Goal: Communication & Community: Share content

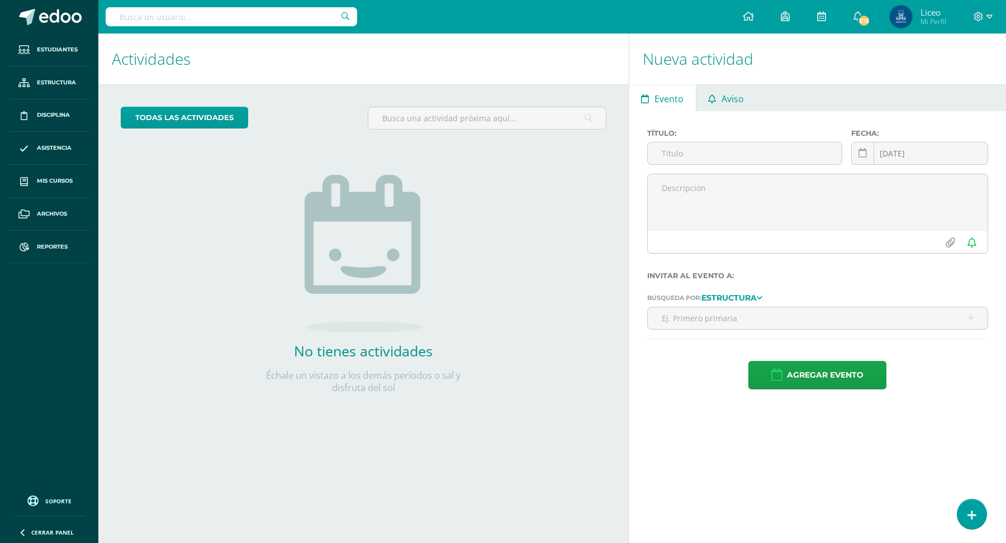
click at [733, 93] on span "Aviso" at bounding box center [732, 99] width 22 height 27
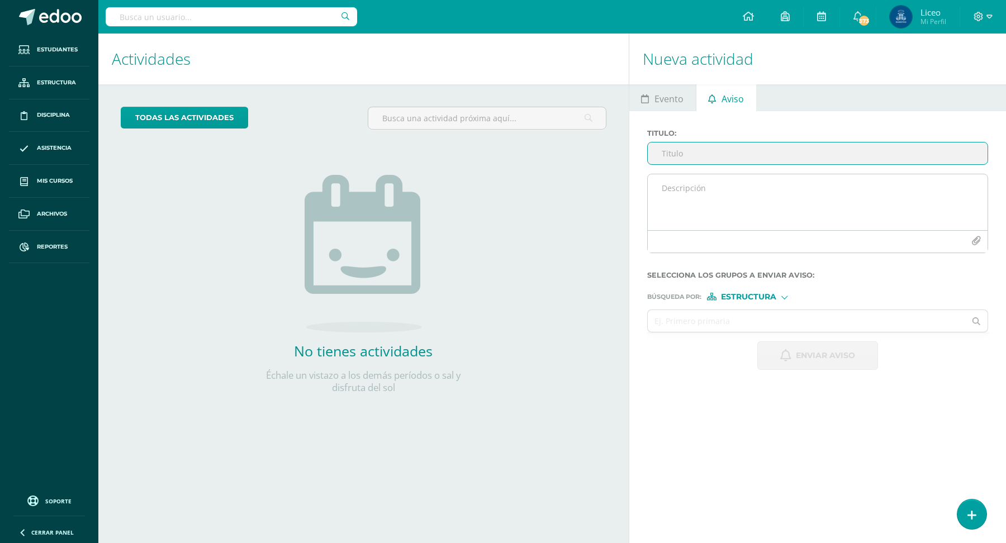
click at [969, 244] on button "button" at bounding box center [976, 241] width 22 height 22
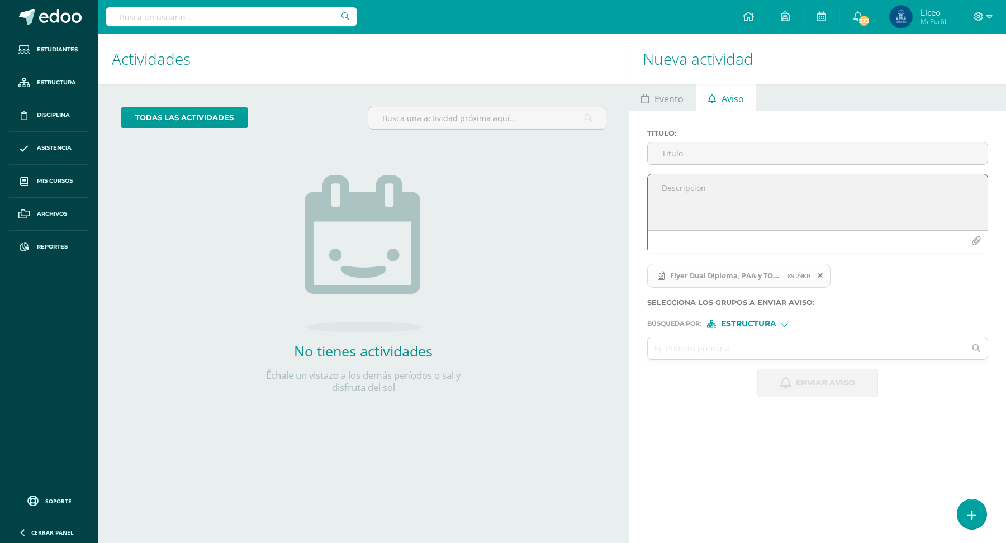
click at [709, 187] on textarea at bounding box center [818, 202] width 340 height 56
paste textarea "¡Descubre un proyecto educativo innovador para ti y tu familia! Vamos preparand…"
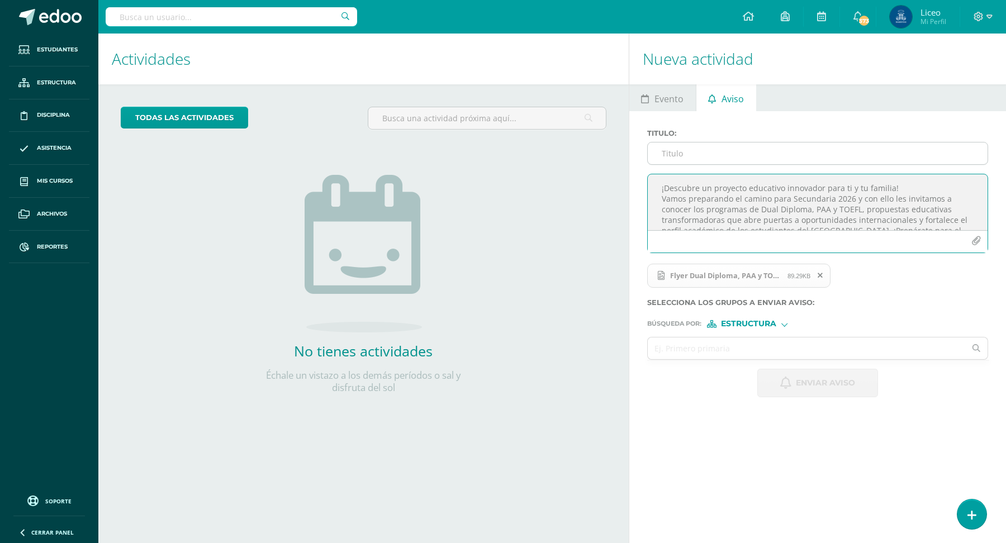
type textarea "¡Descubre un proyecto educativo innovador para ti y tu familia! Vamos preparand…"
click at [701, 152] on input "Titulo :" at bounding box center [818, 154] width 340 height 22
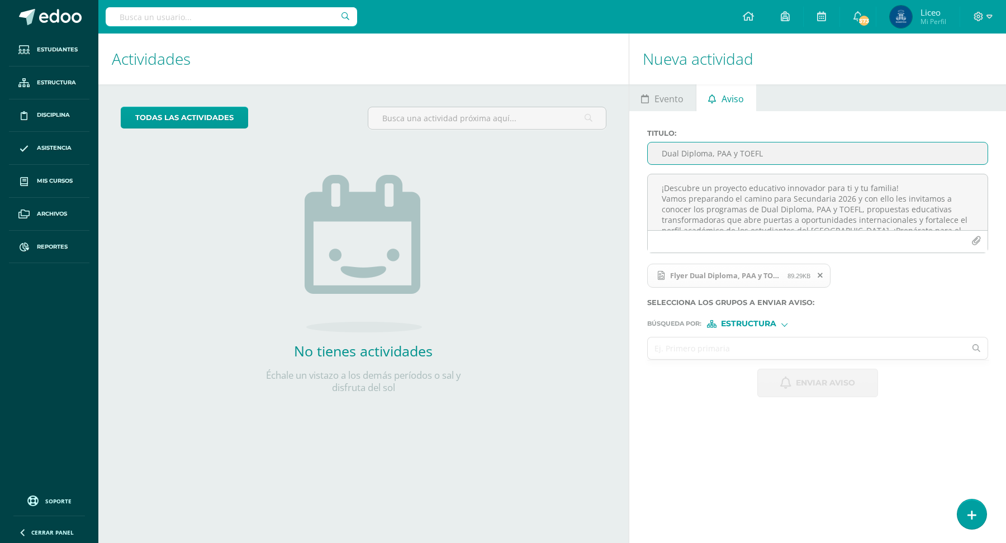
type input "Dual Diploma, PAA y TOEFL"
click at [702, 348] on input "text" at bounding box center [807, 349] width 318 height 22
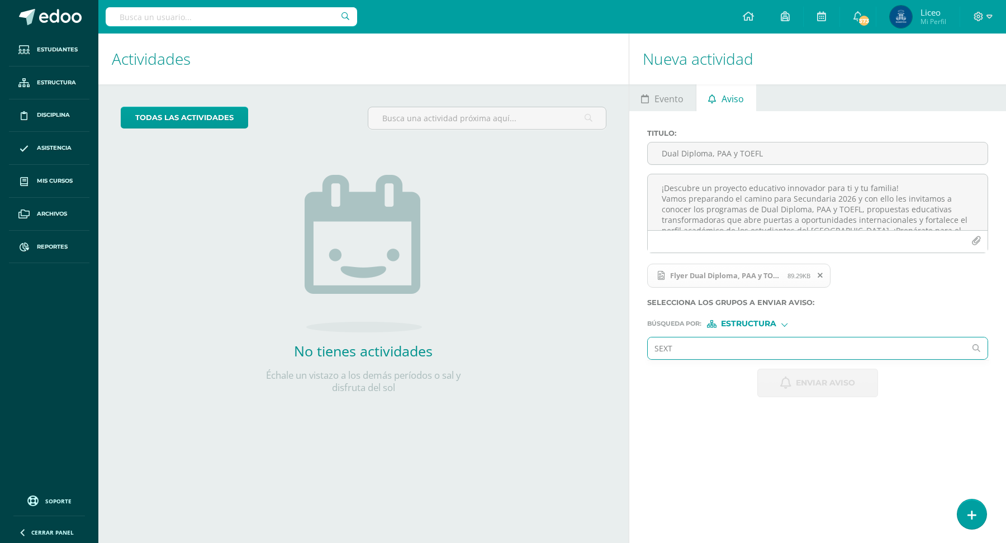
type input "SEXTO"
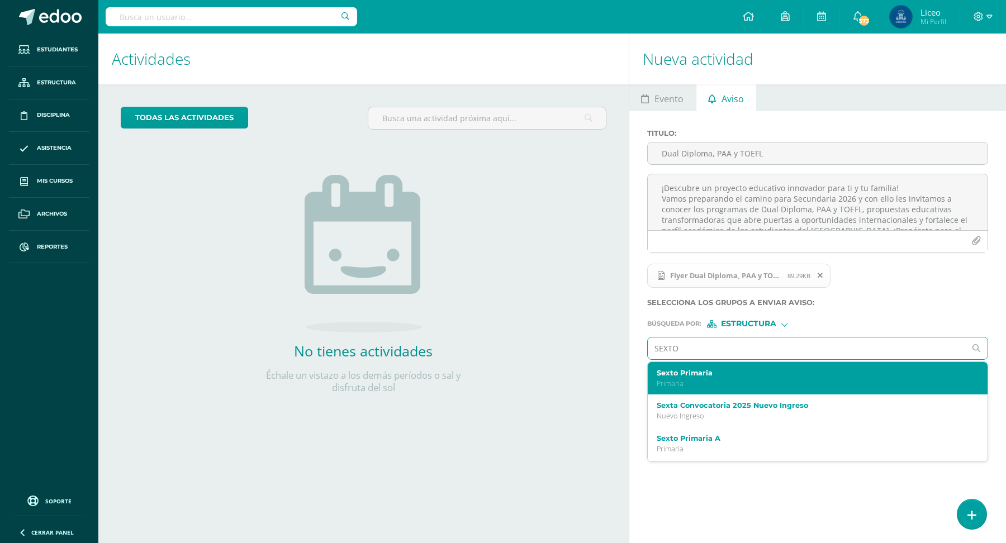
click at [720, 371] on label "Sexto Primaria" at bounding box center [811, 373] width 308 height 8
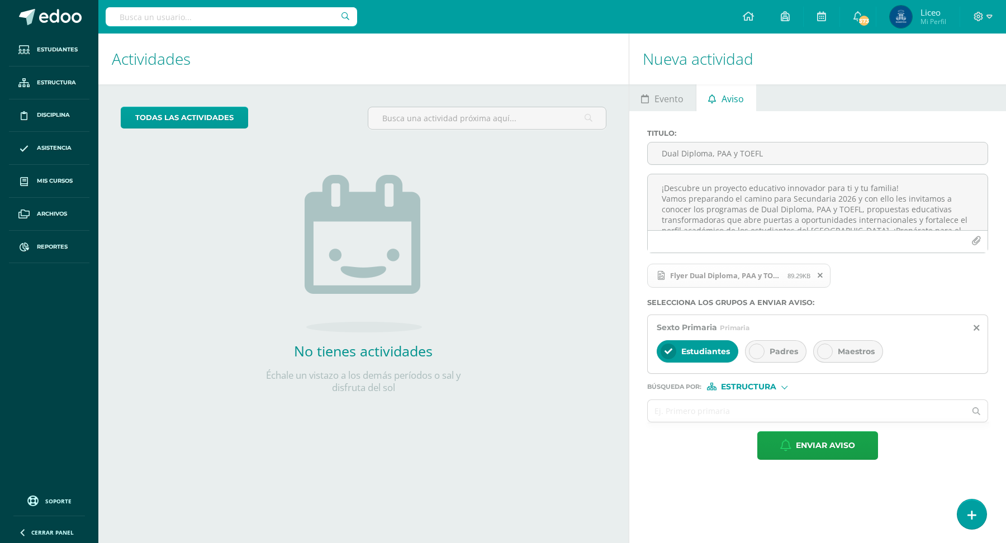
click at [777, 352] on span "Padres" at bounding box center [784, 351] width 29 height 10
click at [694, 411] on input "text" at bounding box center [807, 411] width 318 height 22
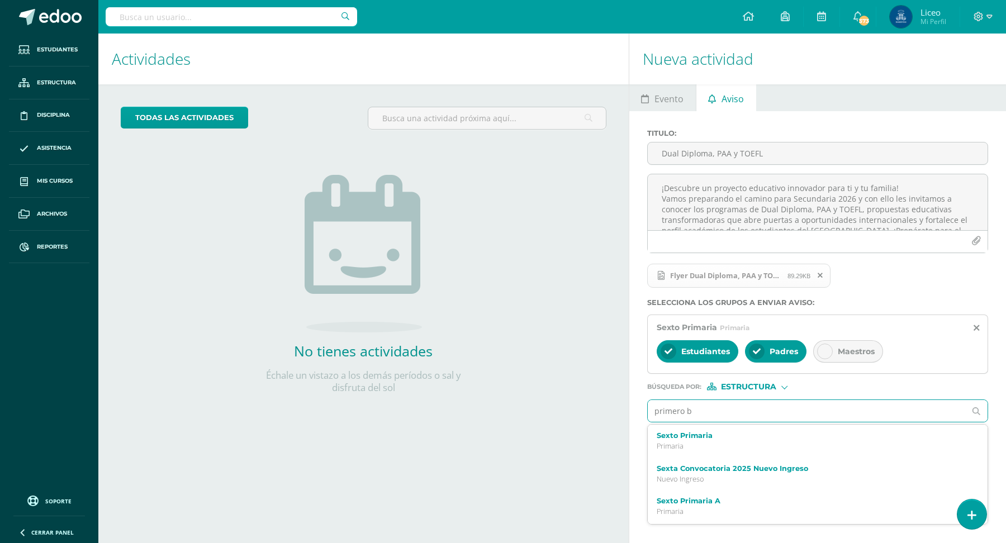
type input "primero ba"
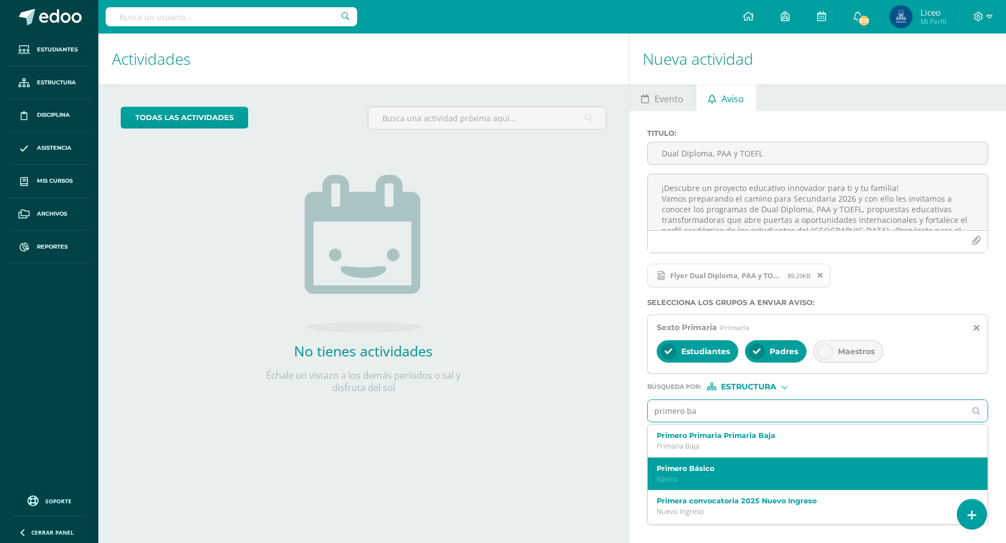
click at [714, 466] on label "Primero Básico" at bounding box center [811, 468] width 308 height 8
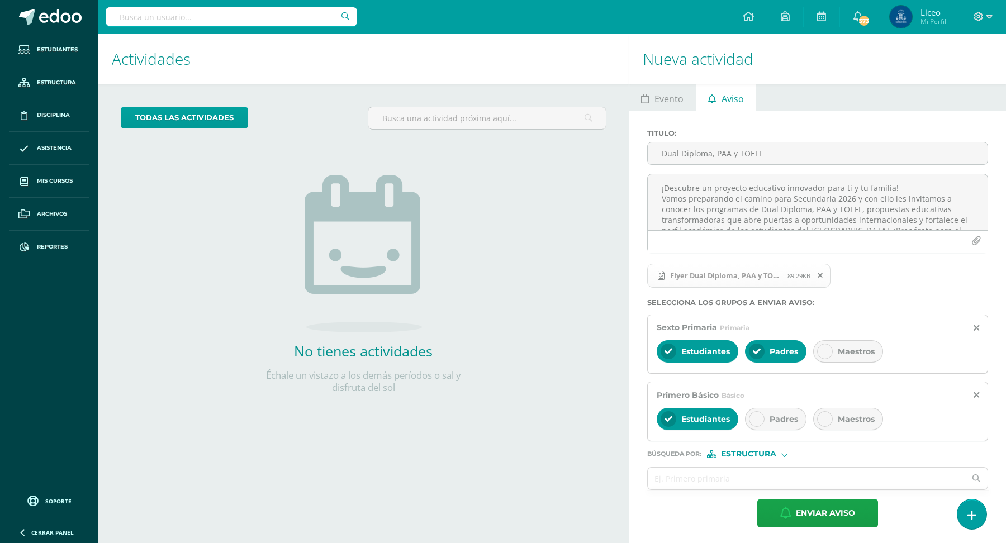
click at [785, 416] on span "Padres" at bounding box center [784, 419] width 29 height 10
click at [658, 477] on input "text" at bounding box center [807, 479] width 318 height 22
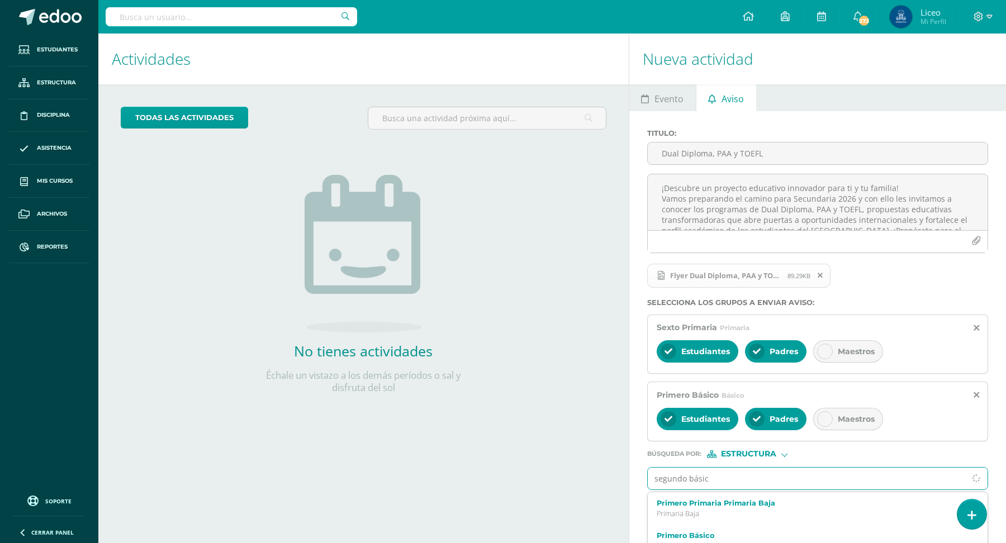
type input "segundo básico"
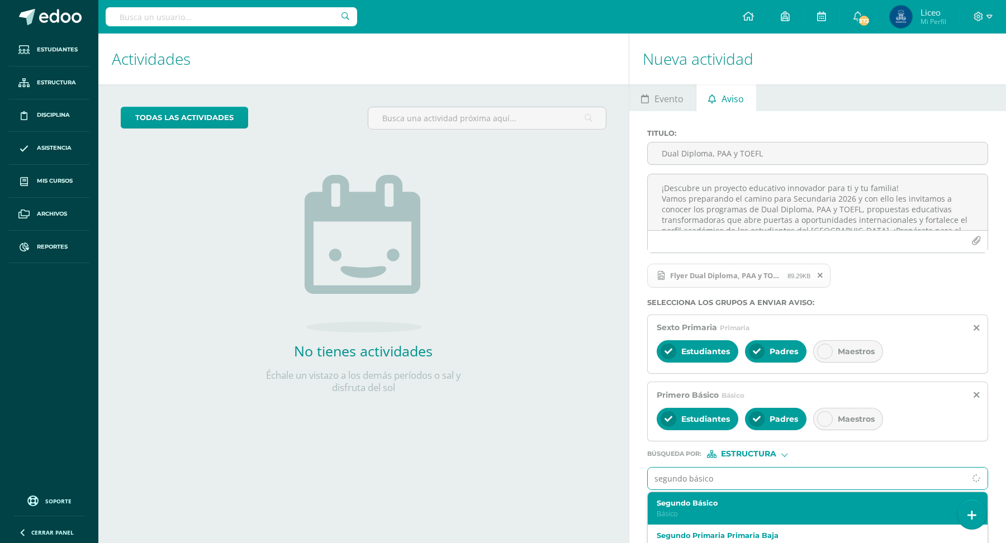
click at [677, 502] on label "Segundo Básico" at bounding box center [811, 503] width 308 height 8
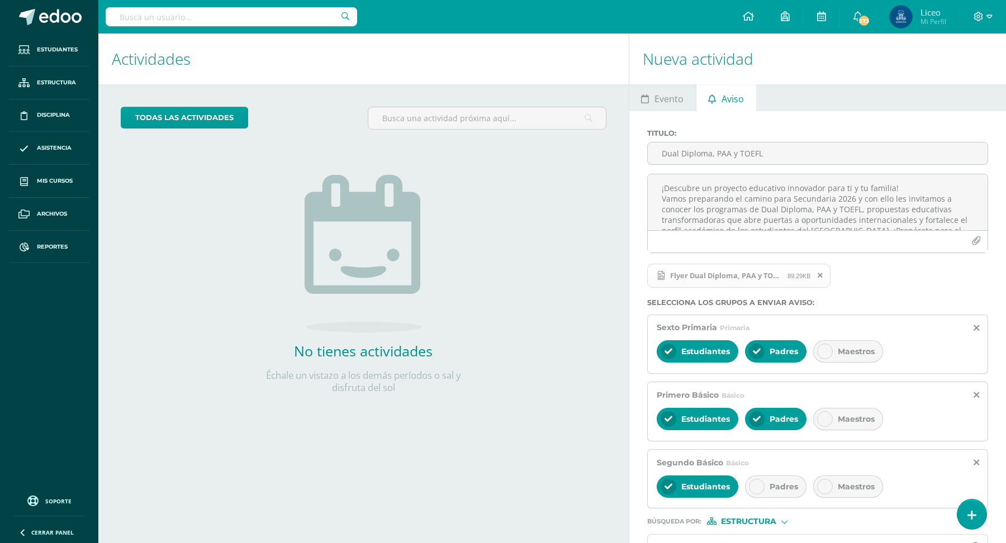
click at [785, 482] on span "Padres" at bounding box center [784, 487] width 29 height 10
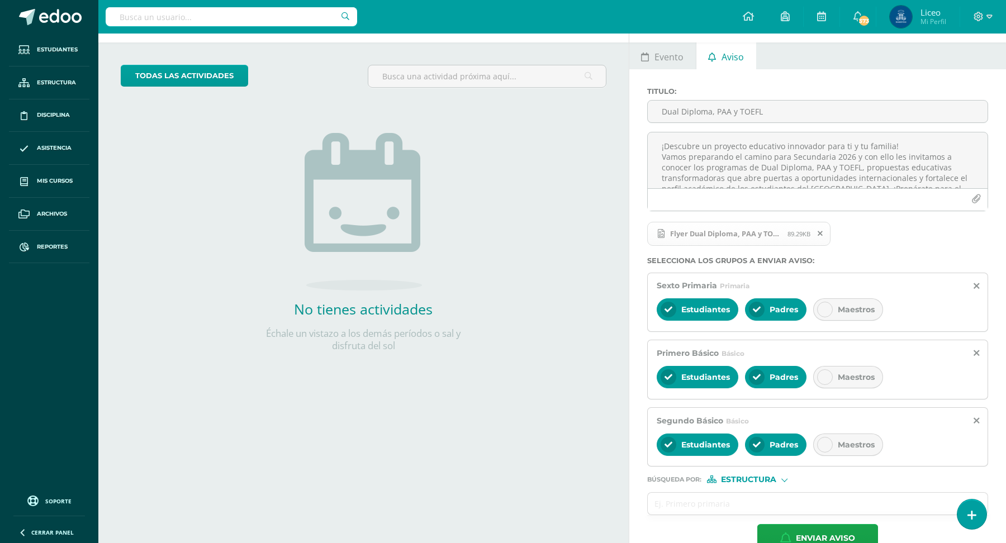
scroll to position [66, 0]
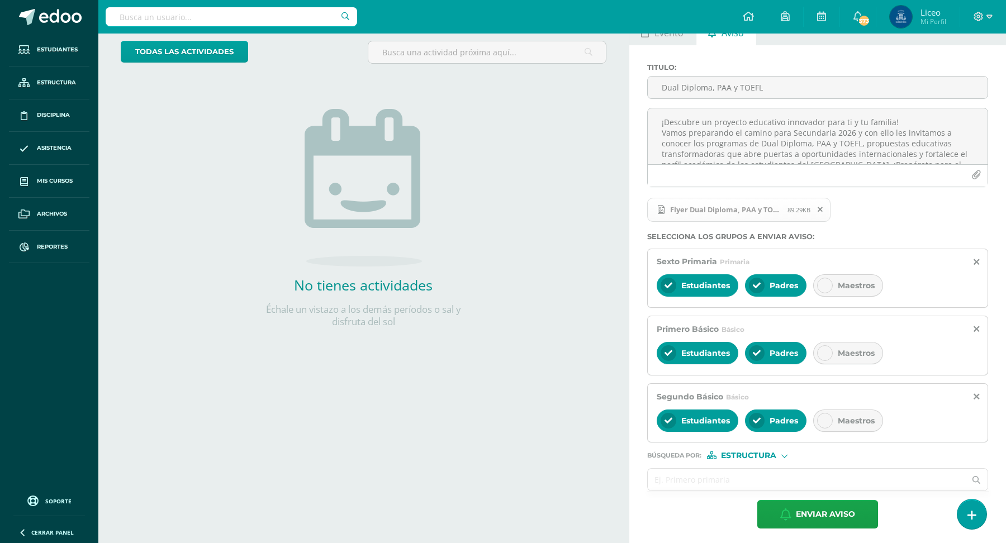
click at [673, 477] on input "text" at bounding box center [807, 480] width 318 height 22
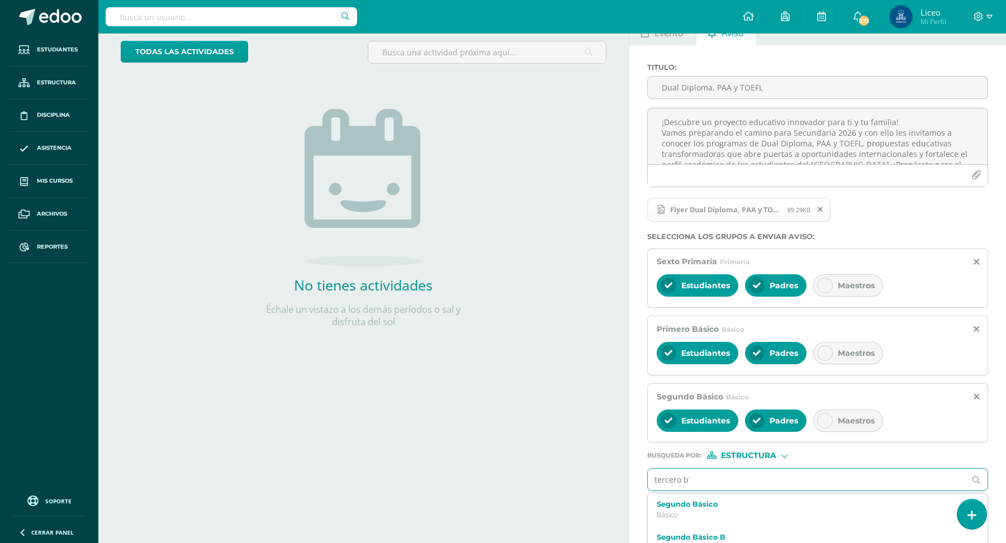
type input "tercero bá"
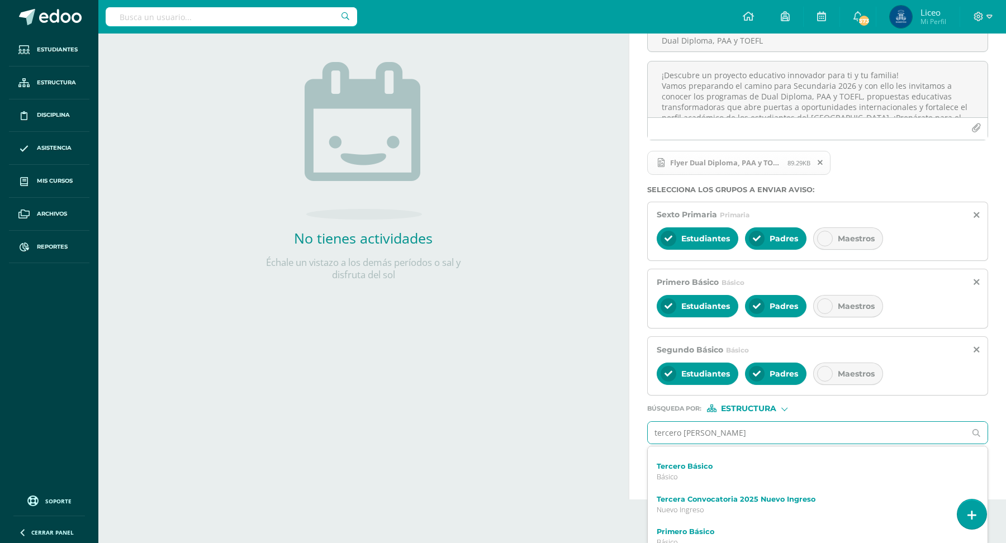
scroll to position [0, 0]
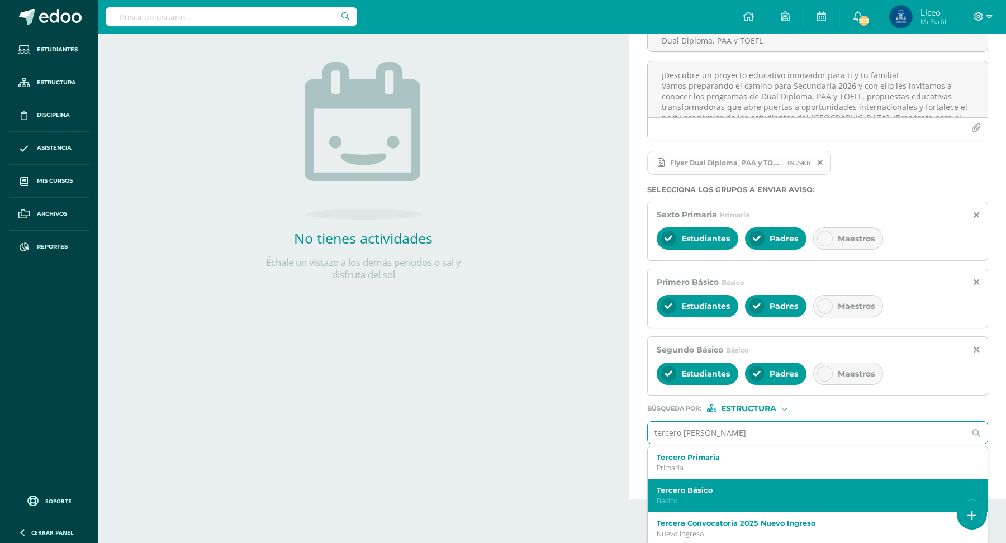
click at [691, 489] on label "Tercero Básico" at bounding box center [811, 490] width 308 height 8
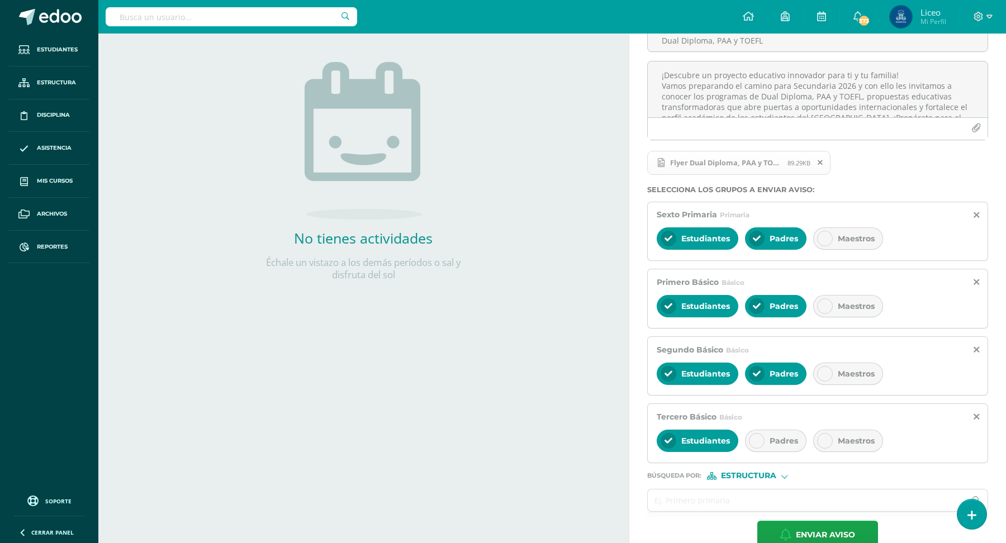
click at [765, 434] on div "Padres" at bounding box center [775, 441] width 61 height 22
click at [694, 499] on input "text" at bounding box center [807, 501] width 318 height 22
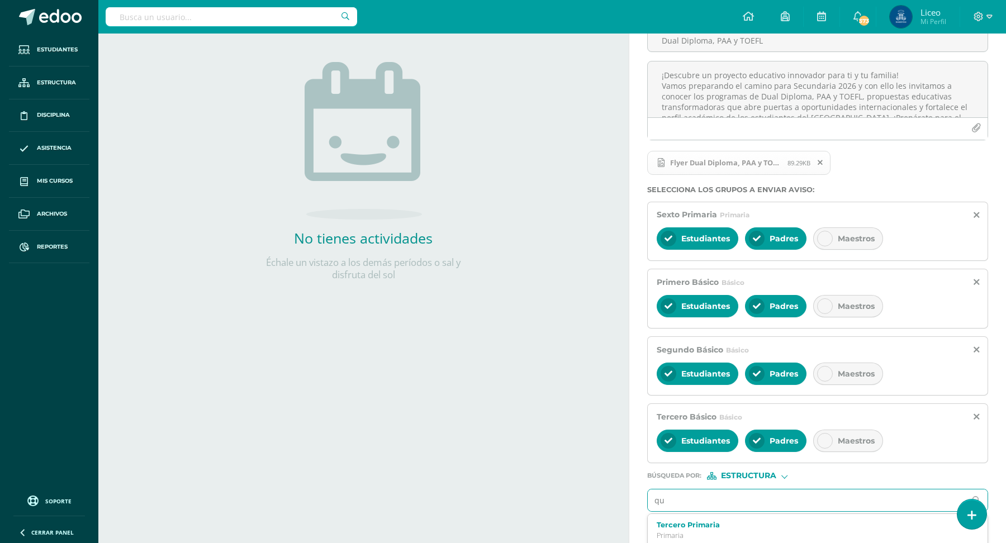
type input "q"
type input "cuarto"
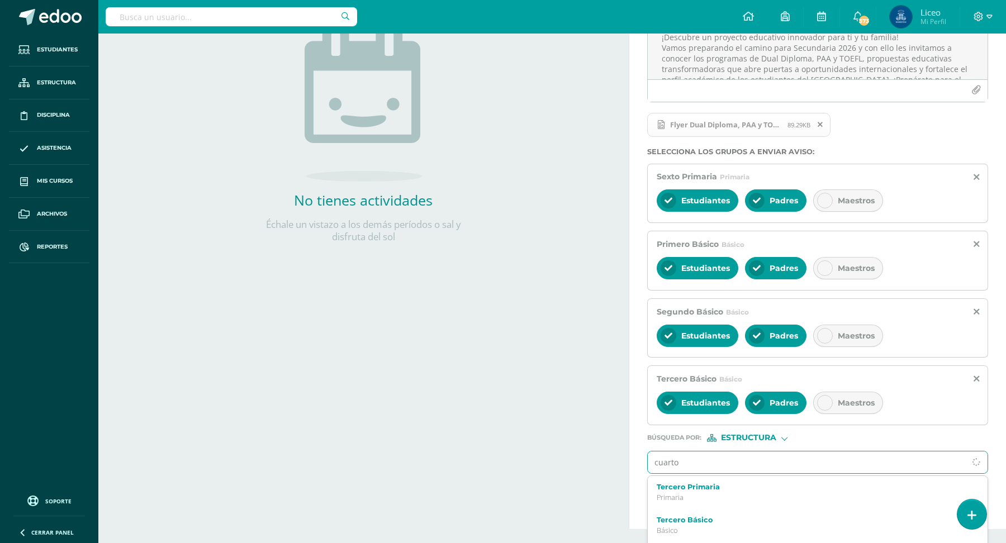
scroll to position [179, 0]
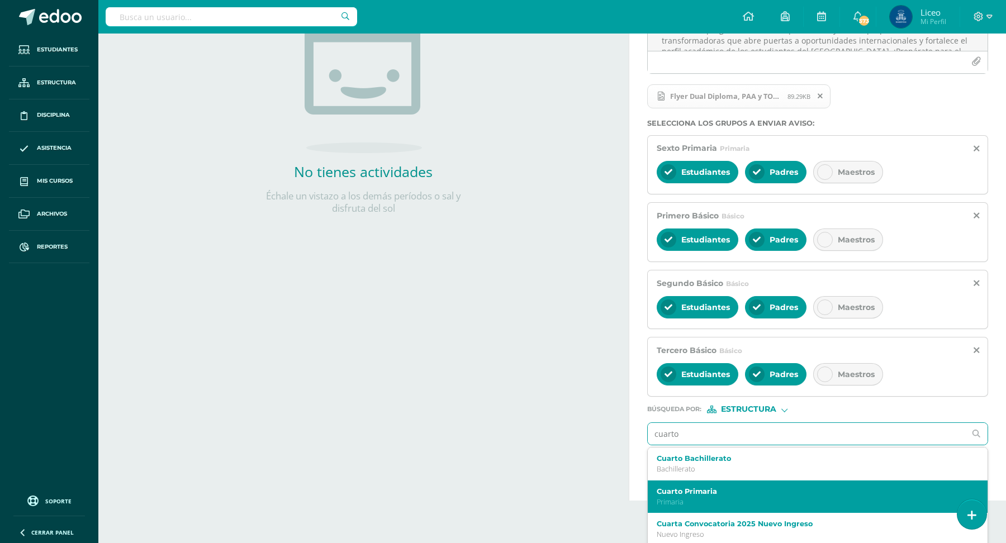
click at [728, 487] on label "Cuarto Primaria" at bounding box center [811, 491] width 308 height 8
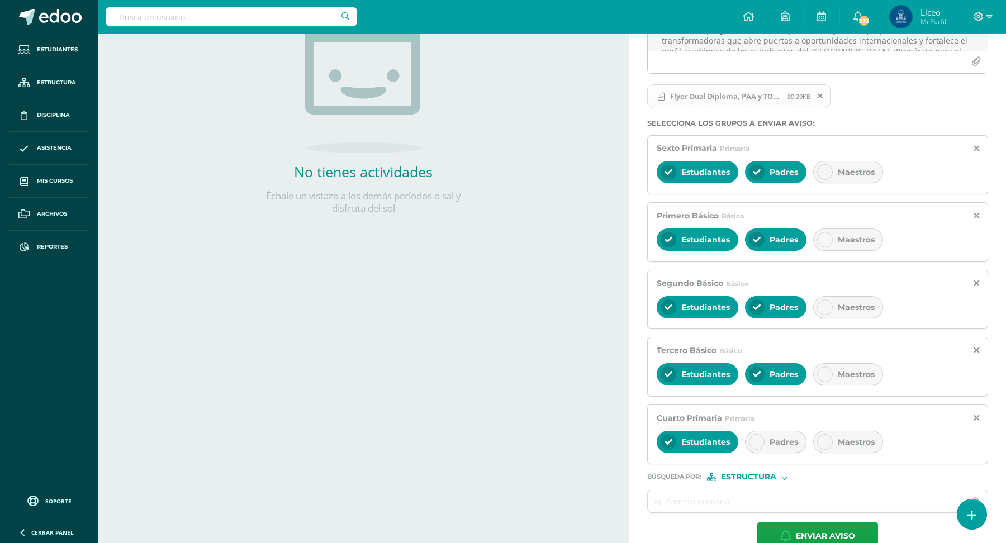
click at [771, 437] on span "Padres" at bounding box center [784, 442] width 29 height 10
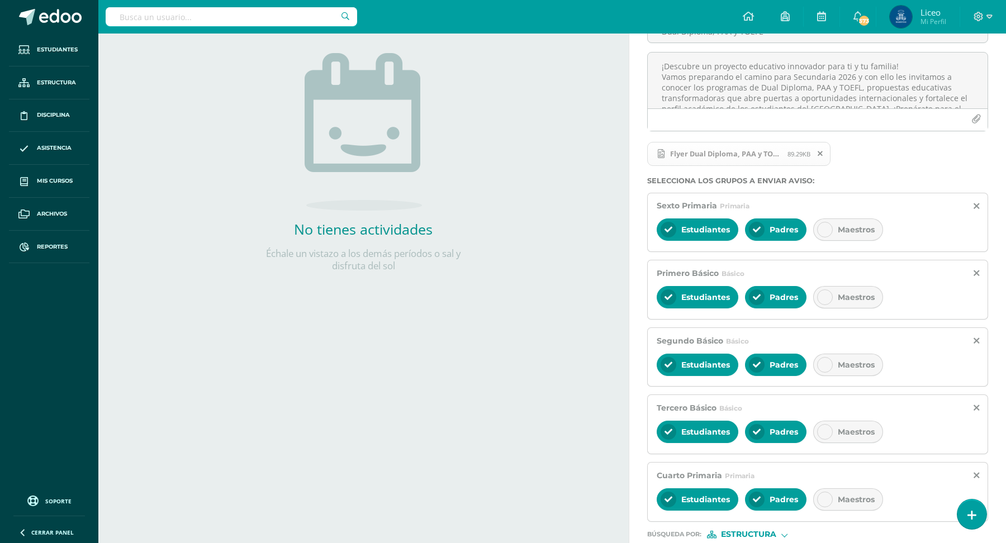
scroll to position [199, 0]
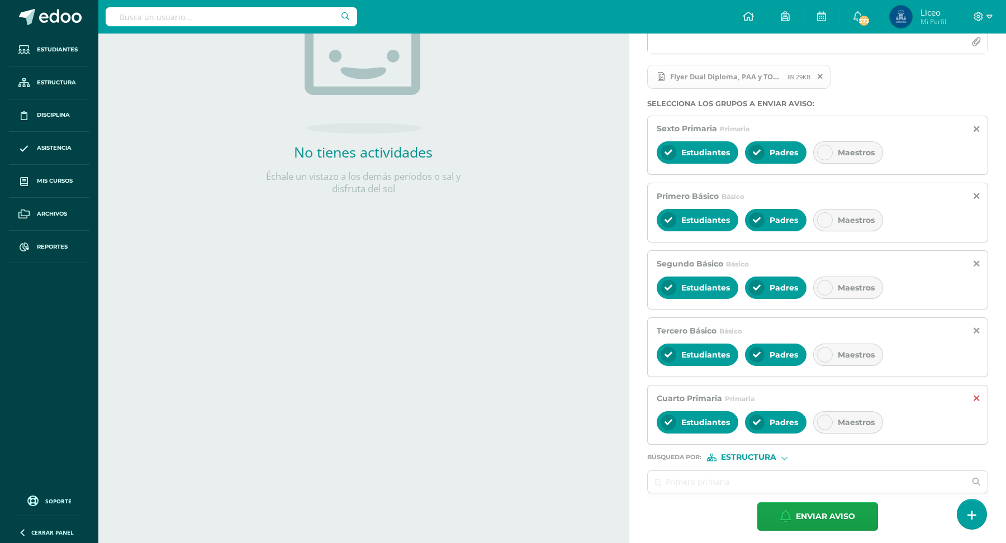
click at [979, 394] on icon at bounding box center [977, 399] width 6 height 10
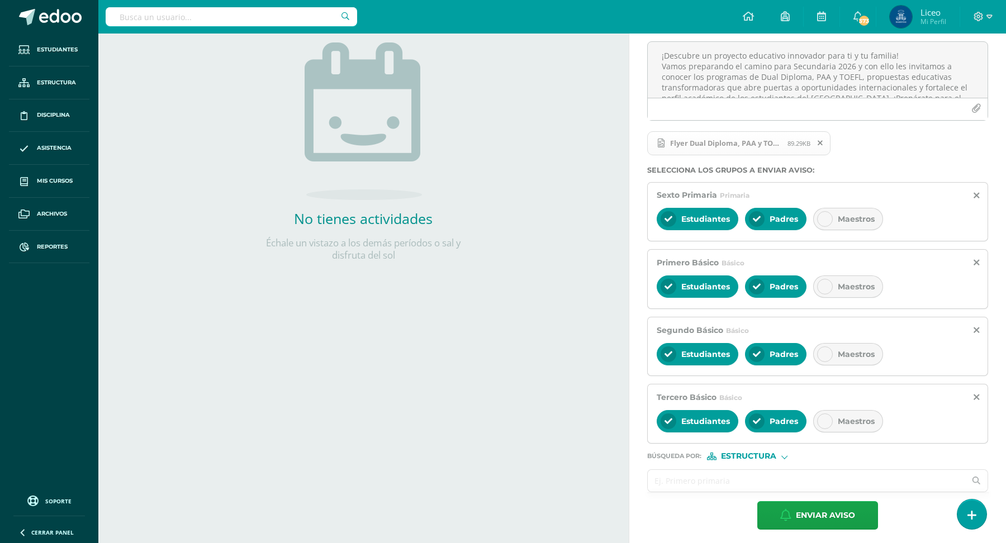
click at [718, 471] on input "text" at bounding box center [807, 481] width 318 height 22
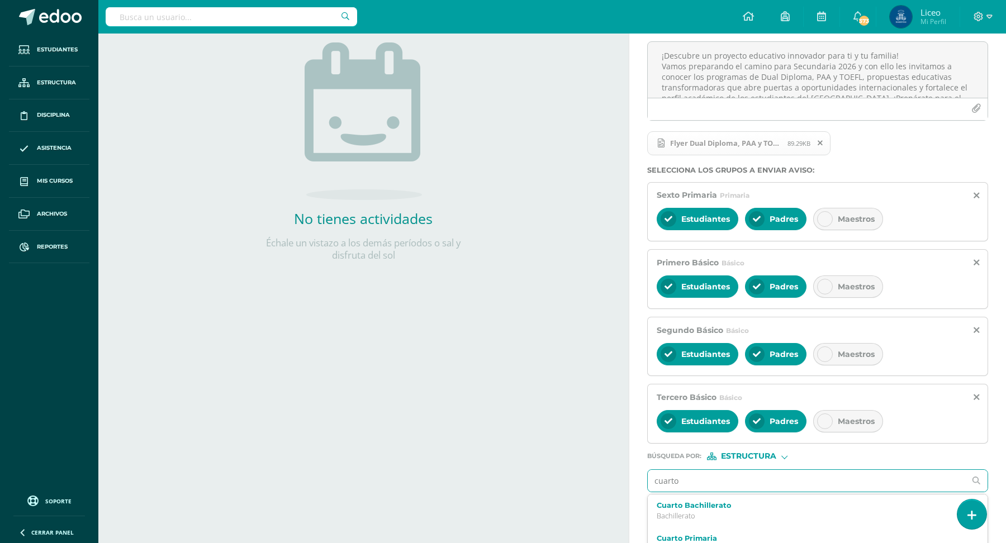
type input "cuarto"
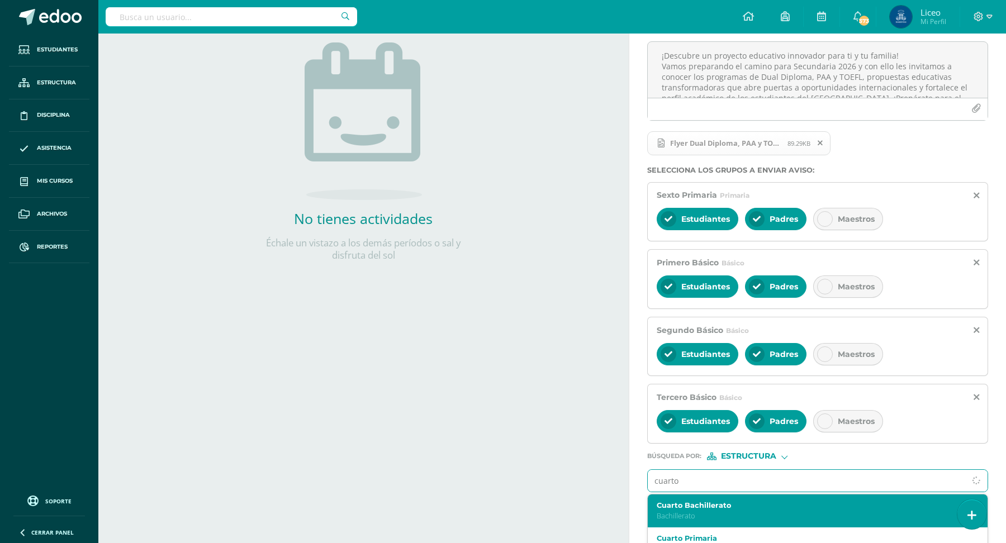
click at [712, 504] on label "Cuarto Bachillerato" at bounding box center [811, 505] width 308 height 8
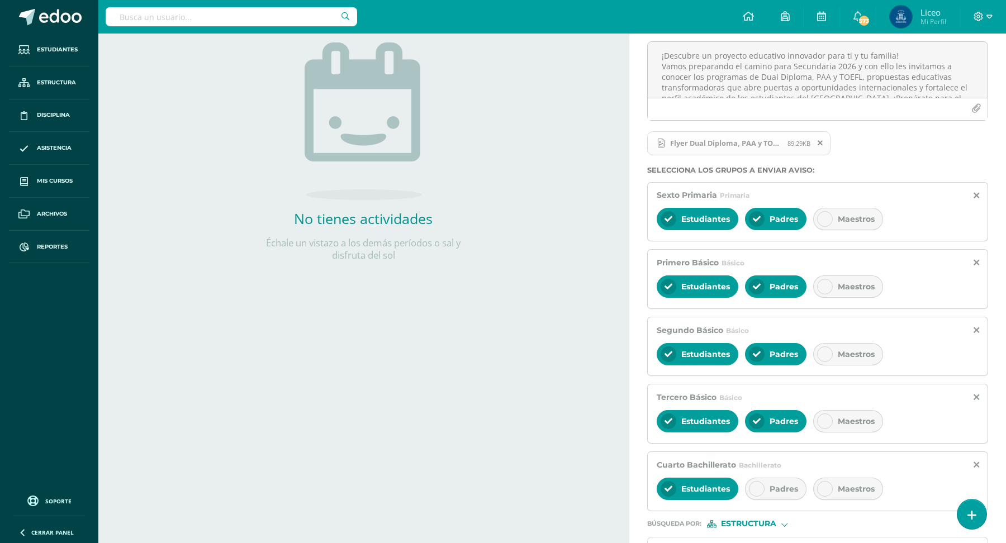
click at [775, 478] on div "Padres" at bounding box center [775, 489] width 61 height 22
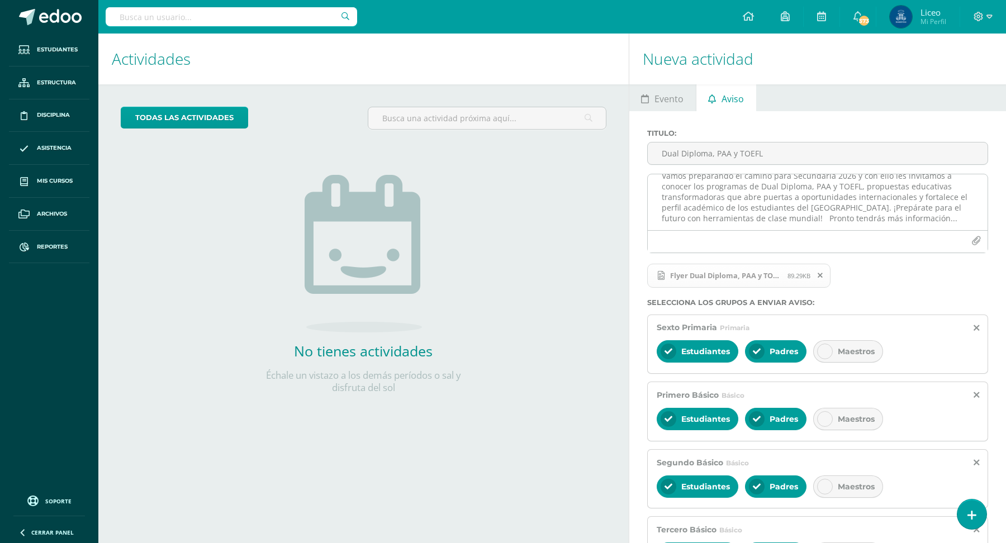
scroll to position [26, 0]
click at [819, 276] on icon at bounding box center [820, 276] width 5 height 8
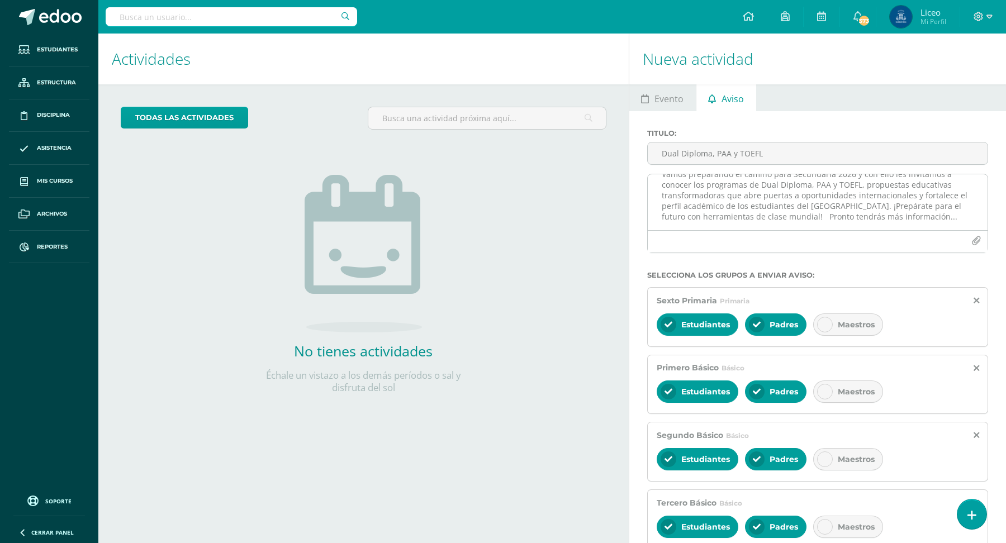
click at [976, 240] on icon "button" at bounding box center [976, 241] width 10 height 10
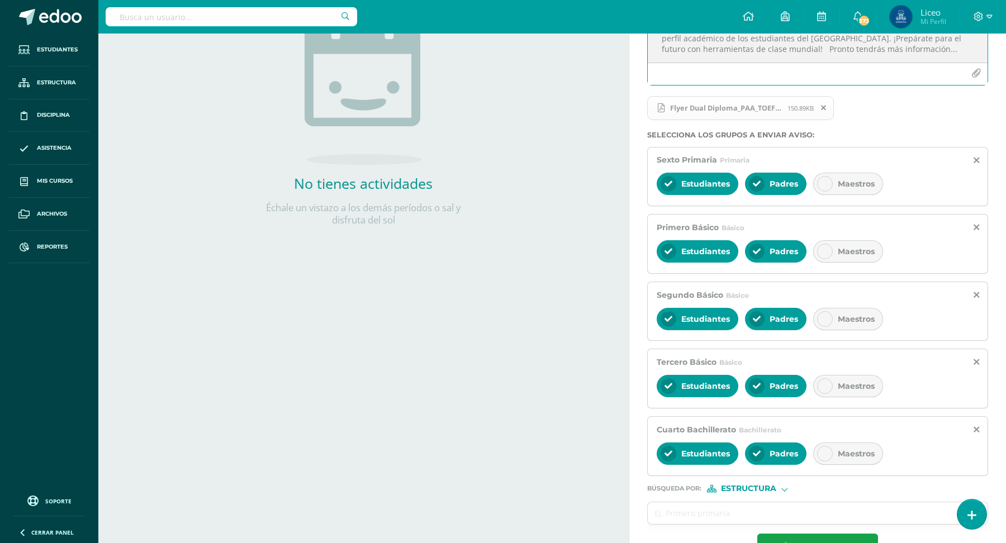
scroll to position [199, 0]
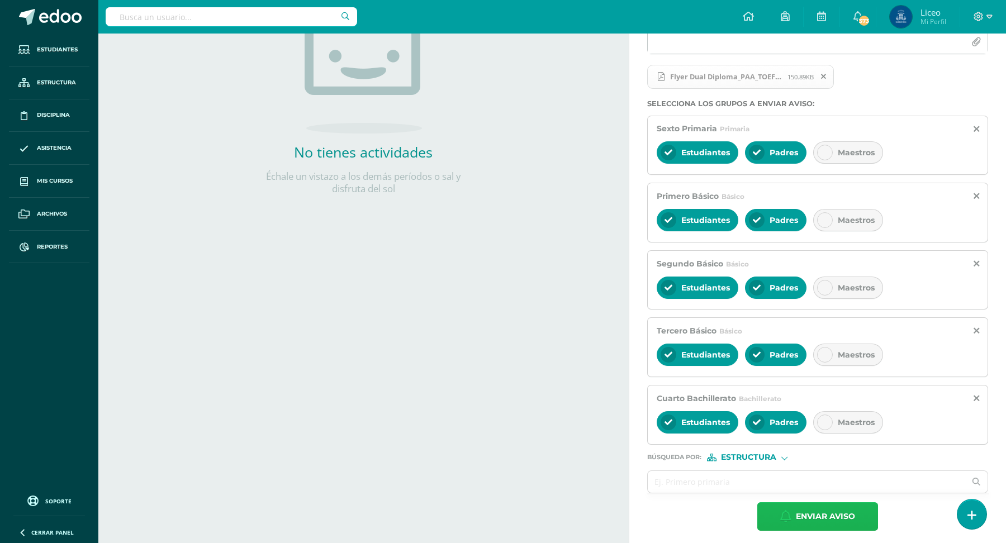
click at [810, 508] on span "Enviar aviso" at bounding box center [825, 516] width 59 height 27
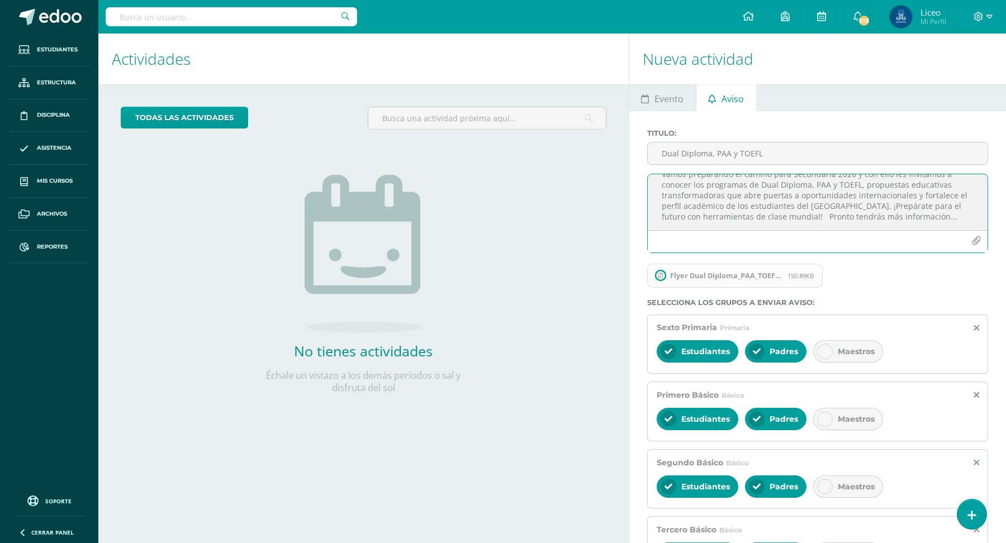
click at [803, 201] on textarea "¡Descubre un proyecto educativo innovador para ti y tu familia! Vamos preparand…" at bounding box center [818, 202] width 340 height 56
click at [801, 277] on span "150.89KB" at bounding box center [800, 276] width 26 height 8
click at [757, 276] on span "Flyer Dual Diploma_PAA_TOEFL.pdf" at bounding box center [725, 275] width 123 height 9
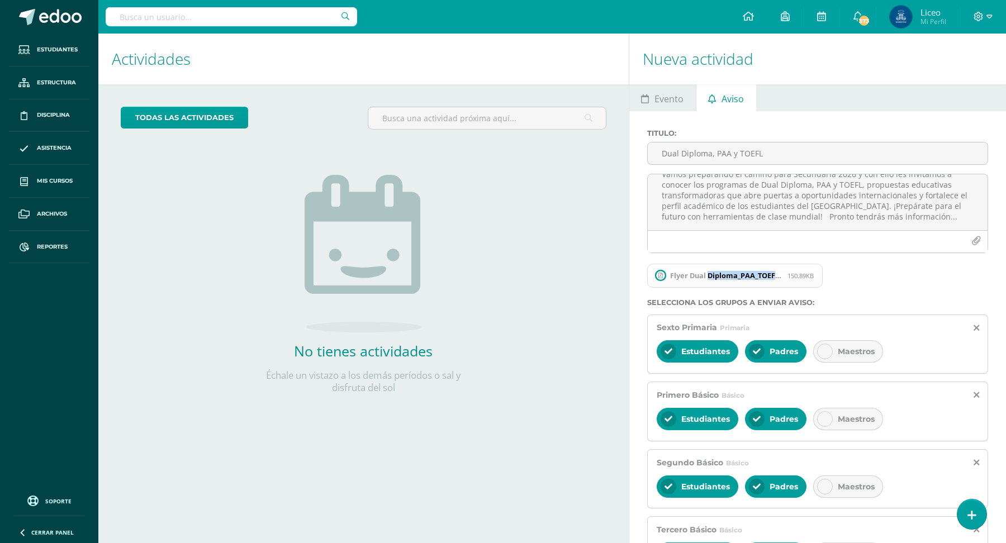
click at [757, 276] on span "Flyer Dual Diploma_PAA_TOEFL.pdf" at bounding box center [725, 275] width 123 height 9
click at [797, 276] on span "150.89KB" at bounding box center [800, 276] width 26 height 8
drag, startPoint x: 652, startPoint y: 184, endPoint x: 896, endPoint y: 234, distance: 249.2
click at [896, 234] on div "¡Descubre un proyecto educativo innovador para ti y tu familia! Vamos preparand…" at bounding box center [817, 213] width 341 height 79
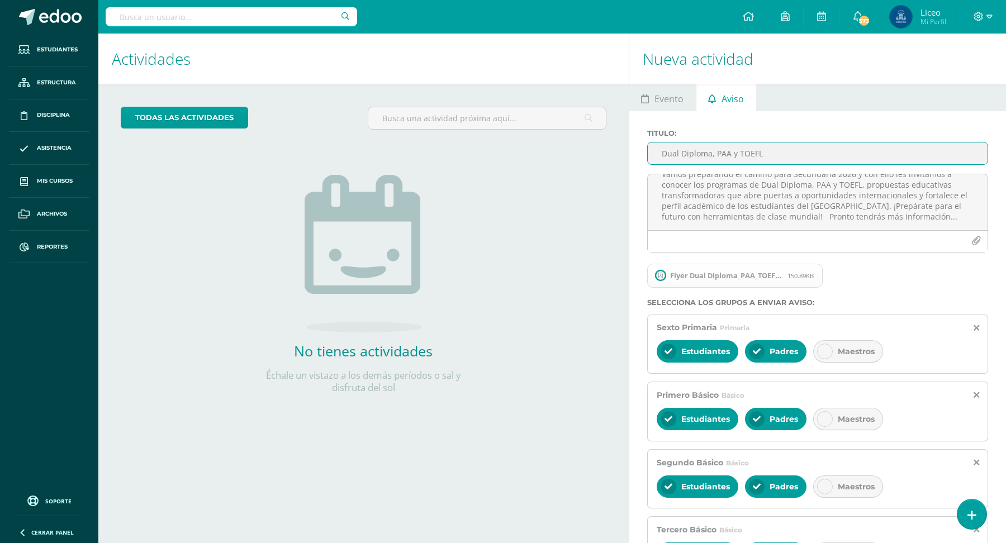
drag, startPoint x: 776, startPoint y: 148, endPoint x: 643, endPoint y: 149, distance: 133.0
click at [643, 149] on div "Titulo : Dual Diploma, PAA y TOEFL" at bounding box center [818, 151] width 350 height 45
click at [705, 149] on input "Dual Diploma, PAA y TOEFL" at bounding box center [818, 154] width 340 height 22
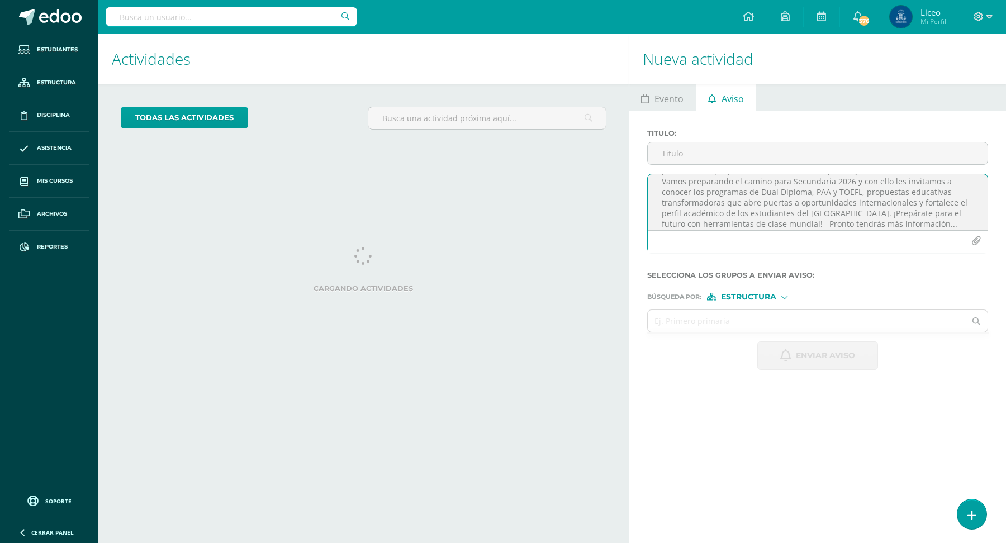
type textarea "¡Descubre un proyecto educativo innovador para ti y tu familia! Vamos preparand…"
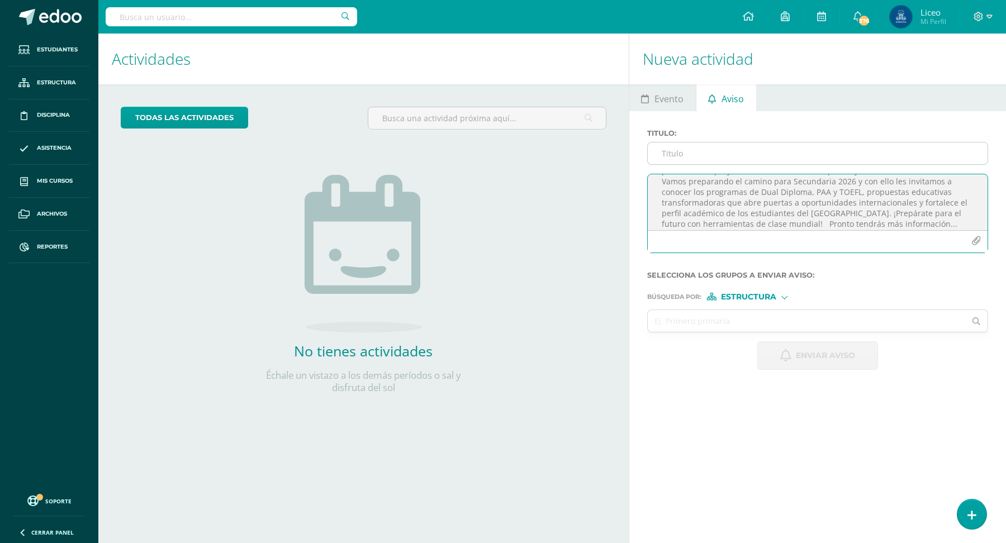
click at [797, 151] on input "Titulo :" at bounding box center [818, 154] width 340 height 22
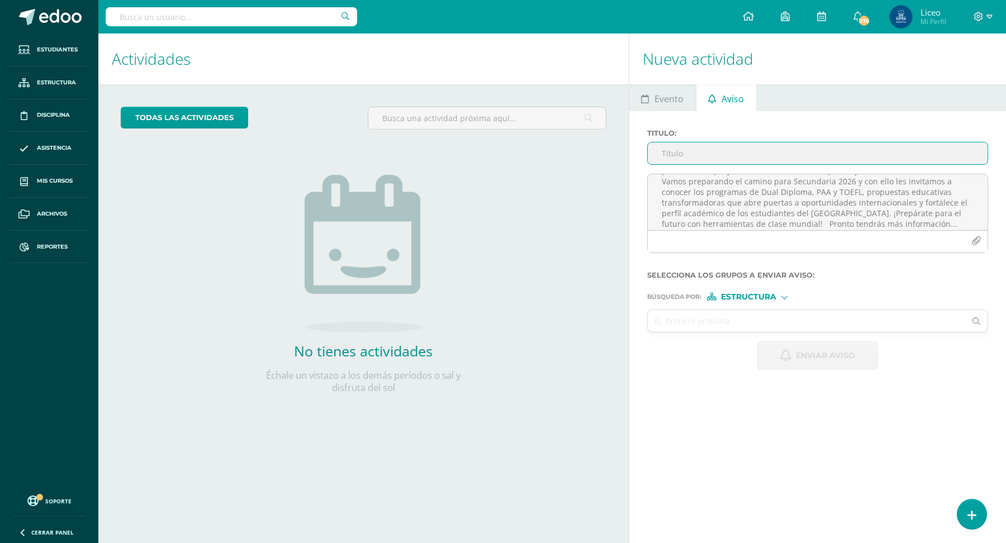
paste input "Dual Diploma, PAA y TOEFL"
type input "Dual Diploma, PAA y TOEFL"
click at [979, 241] on icon "button" at bounding box center [976, 241] width 10 height 10
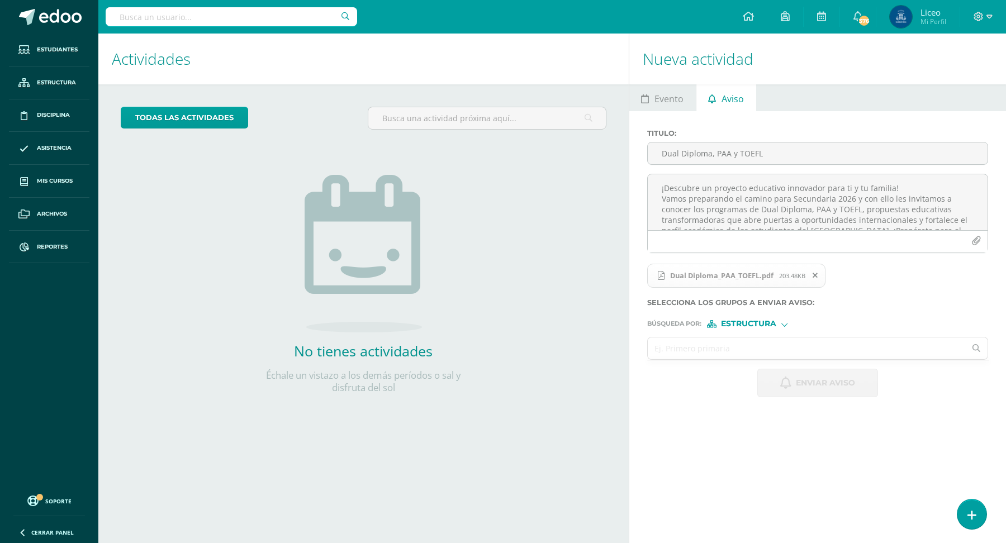
click at [674, 351] on input "text" at bounding box center [807, 349] width 318 height 22
type input "P"
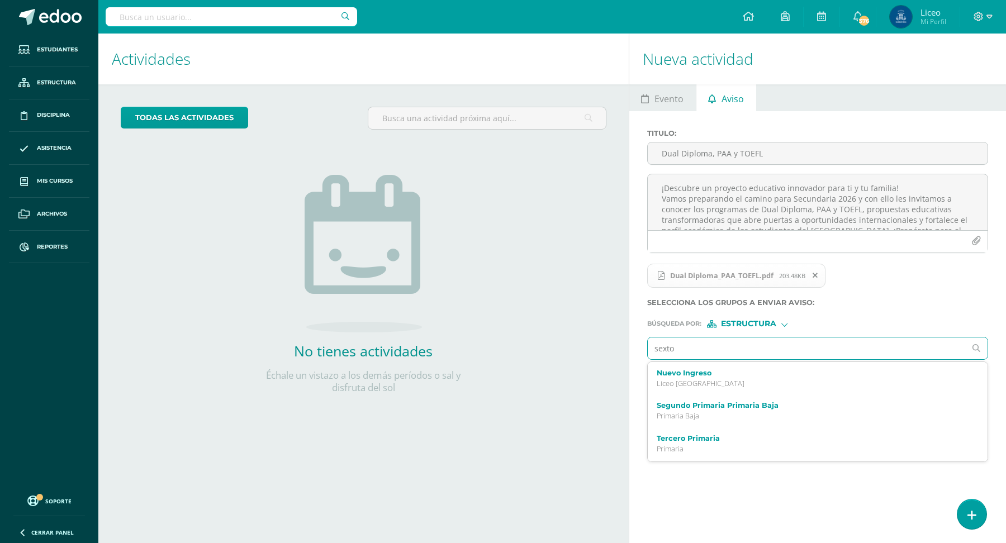
click at [713, 347] on input "sexto" at bounding box center [807, 349] width 318 height 22
type input "sexto"
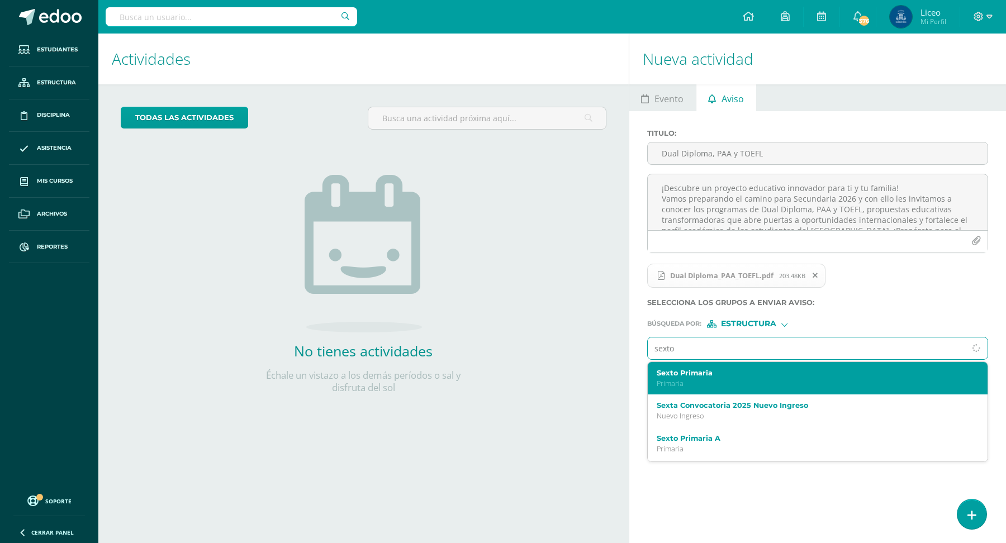
click at [699, 381] on p "Primaria" at bounding box center [811, 384] width 308 height 10
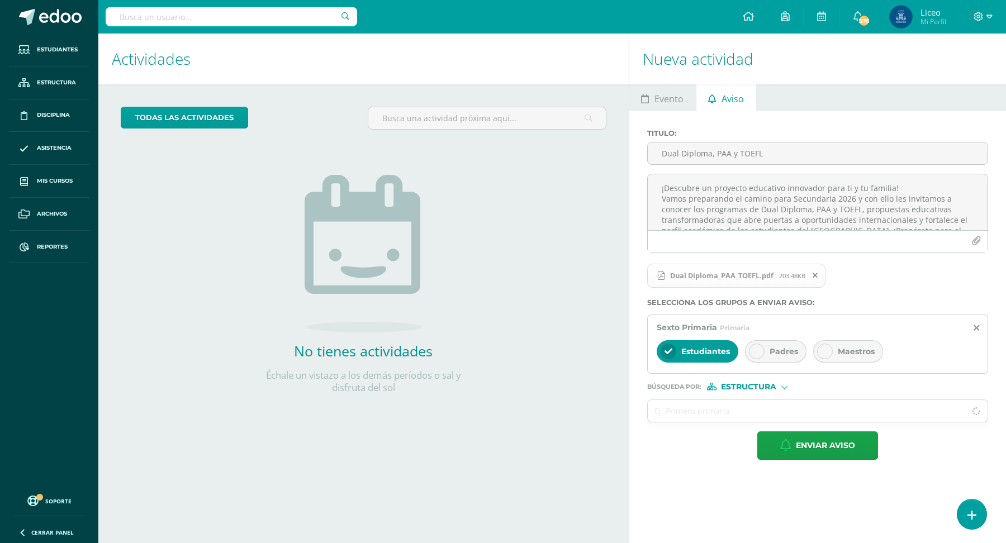
click at [780, 350] on span "Padres" at bounding box center [784, 351] width 29 height 10
click at [691, 412] on input "text" at bounding box center [807, 411] width 318 height 22
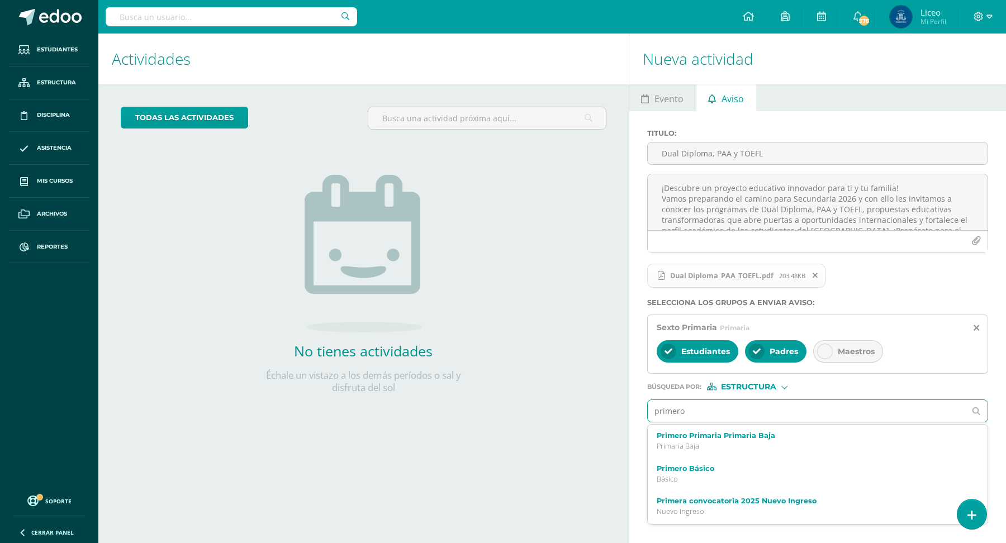
type input "primero b"
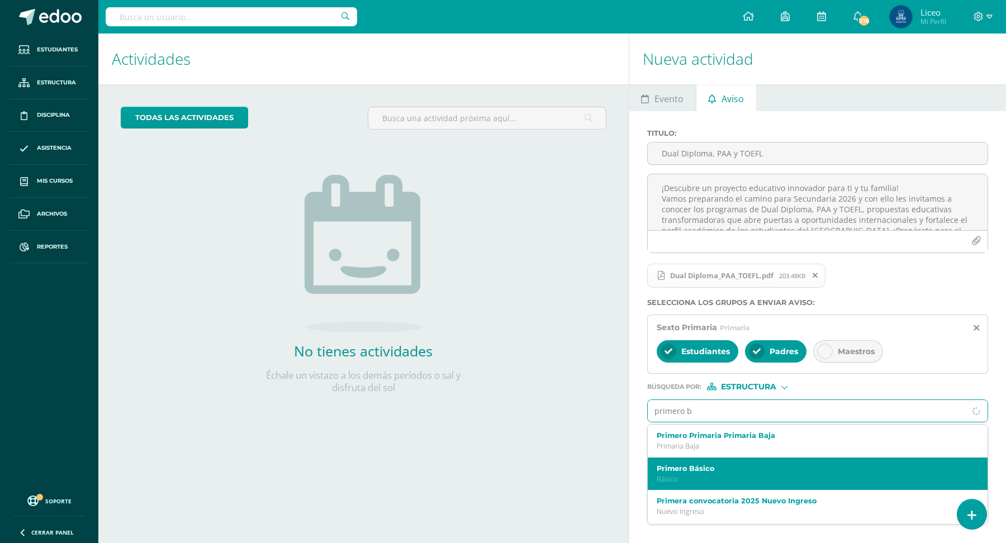
click at [727, 467] on label "Primero Básico" at bounding box center [811, 468] width 308 height 8
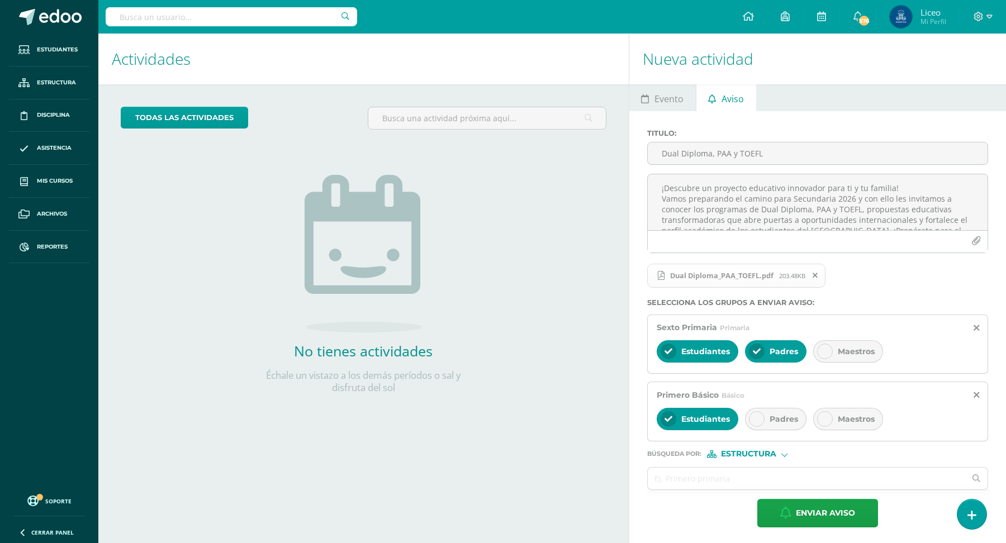
click at [772, 417] on span "Padres" at bounding box center [784, 419] width 29 height 10
click at [686, 477] on input "text" at bounding box center [807, 479] width 318 height 22
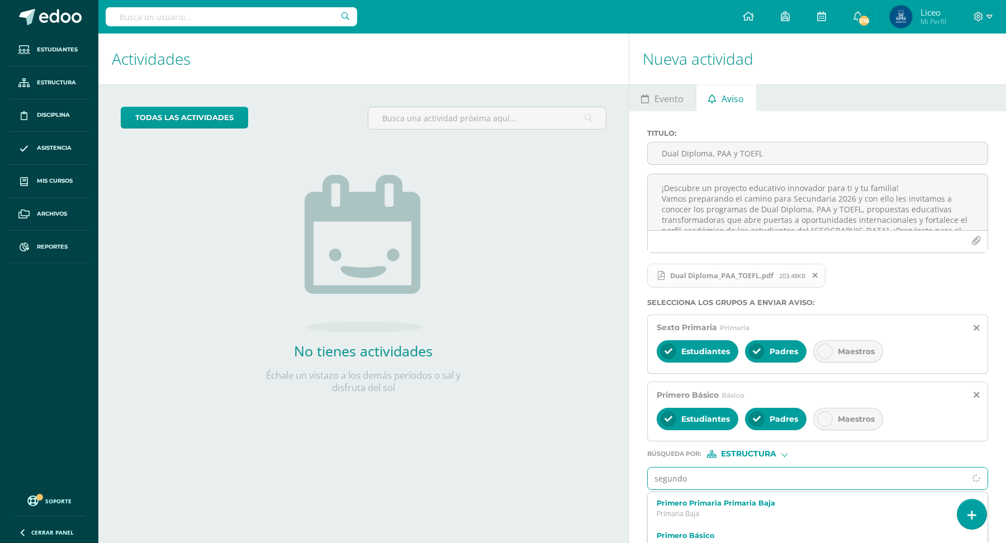
type input "segundo"
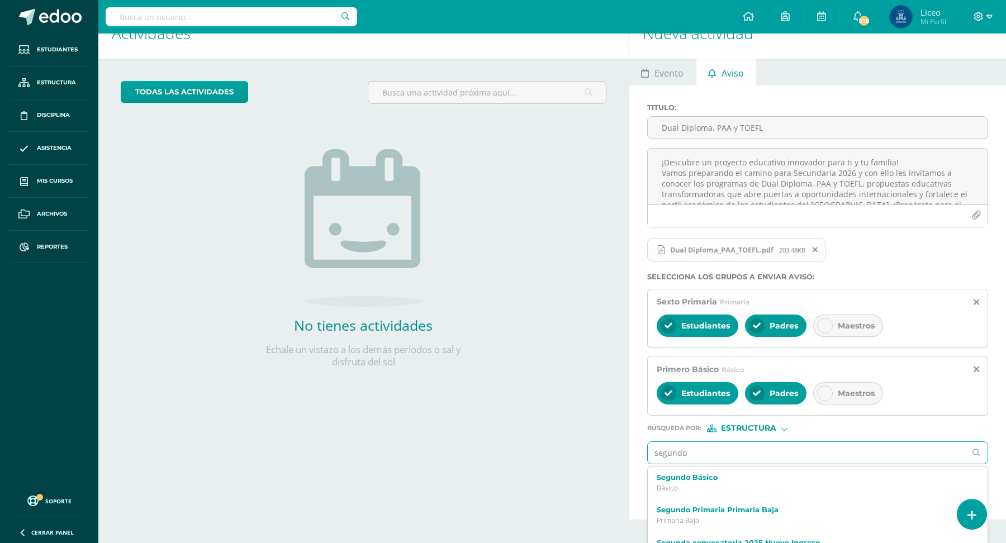
scroll to position [46, 0]
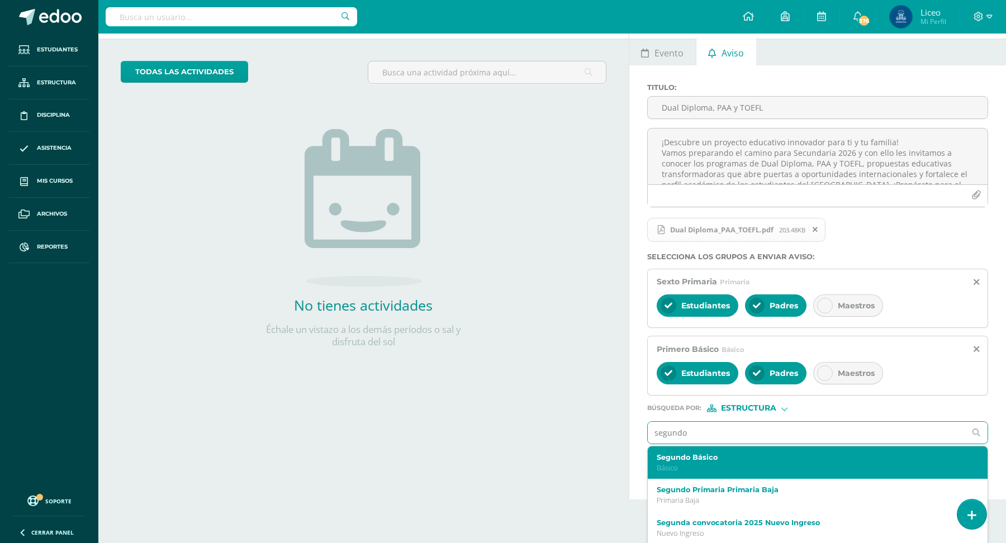
click at [724, 453] on label "Segundo Básico" at bounding box center [811, 457] width 308 height 8
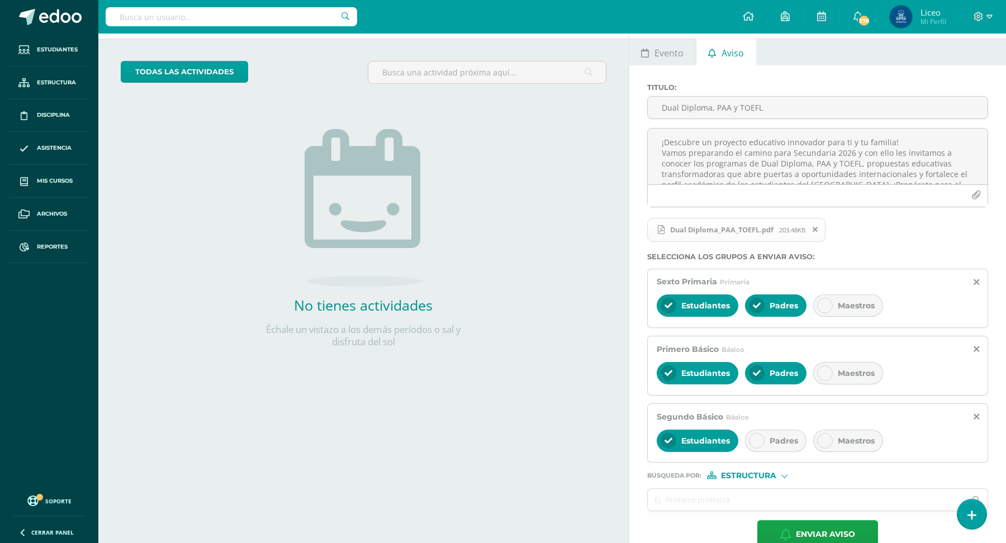
click at [759, 431] on div "Padres" at bounding box center [775, 441] width 61 height 22
click at [679, 504] on input "text" at bounding box center [807, 500] width 318 height 22
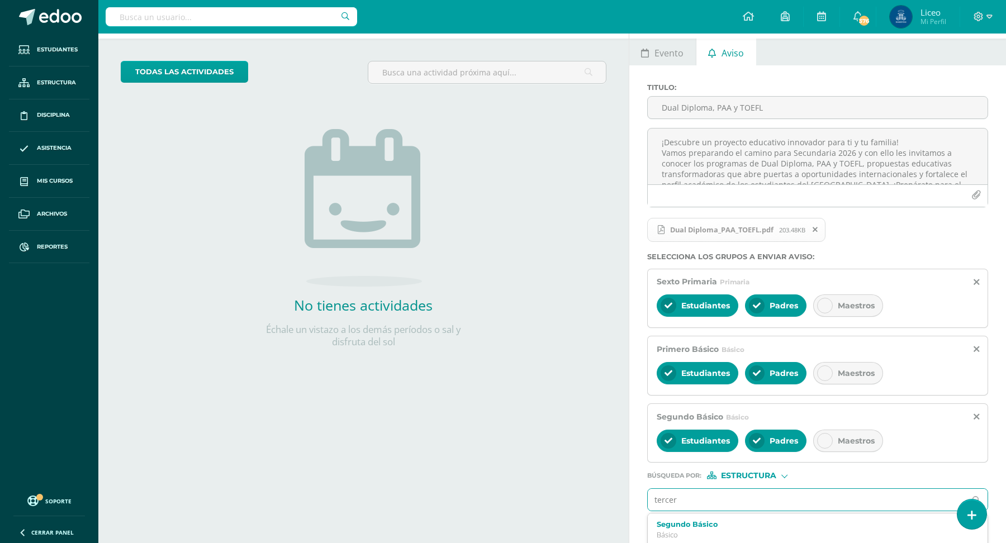
type input "tercero"
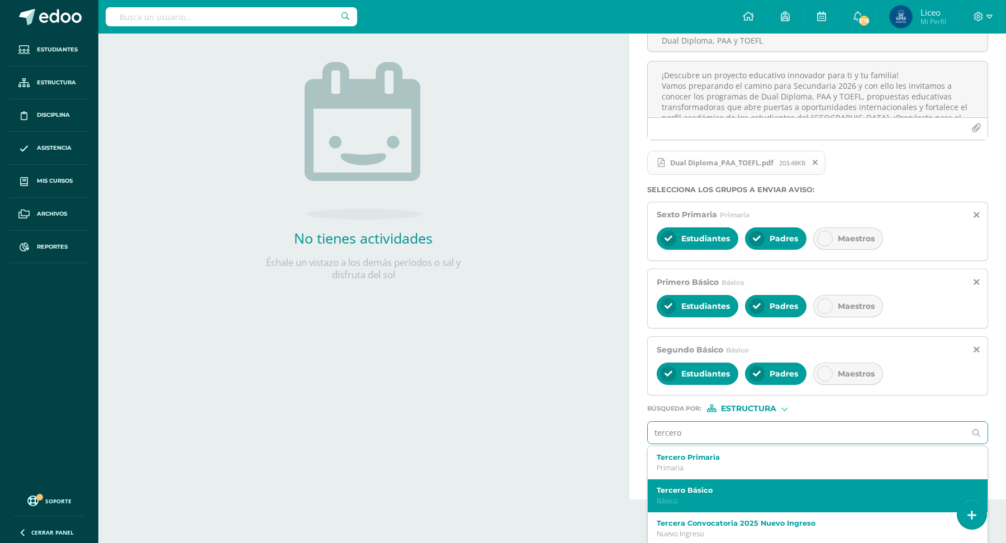
click at [744, 488] on label "Tercero Básico" at bounding box center [811, 490] width 308 height 8
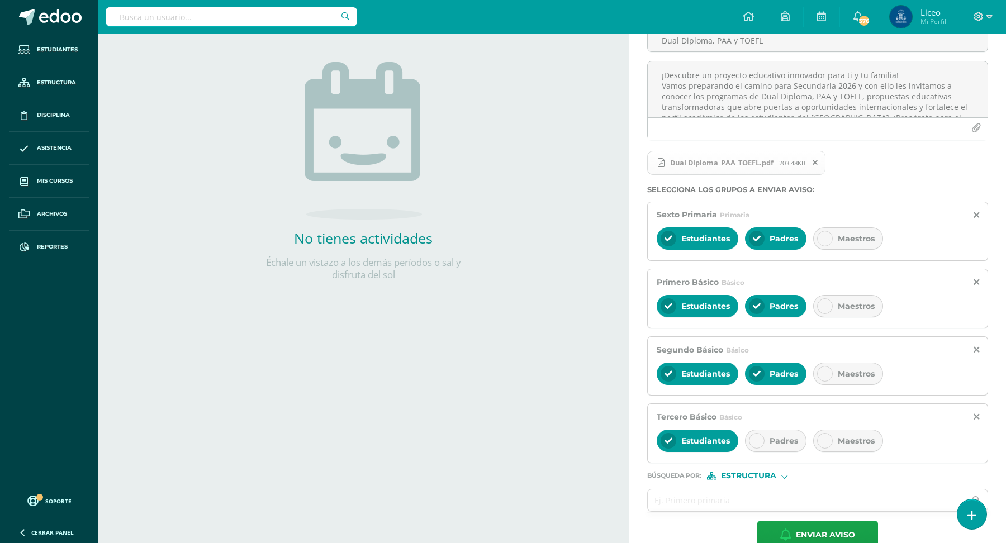
click at [775, 440] on span "Padres" at bounding box center [784, 441] width 29 height 10
click at [688, 498] on input "text" at bounding box center [807, 501] width 318 height 22
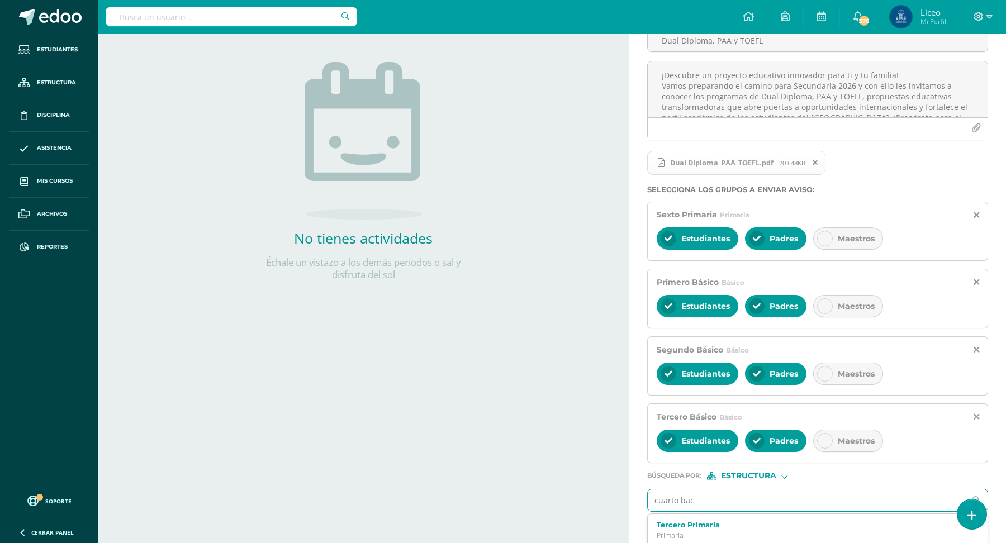
type input "cuarto [PERSON_NAME]"
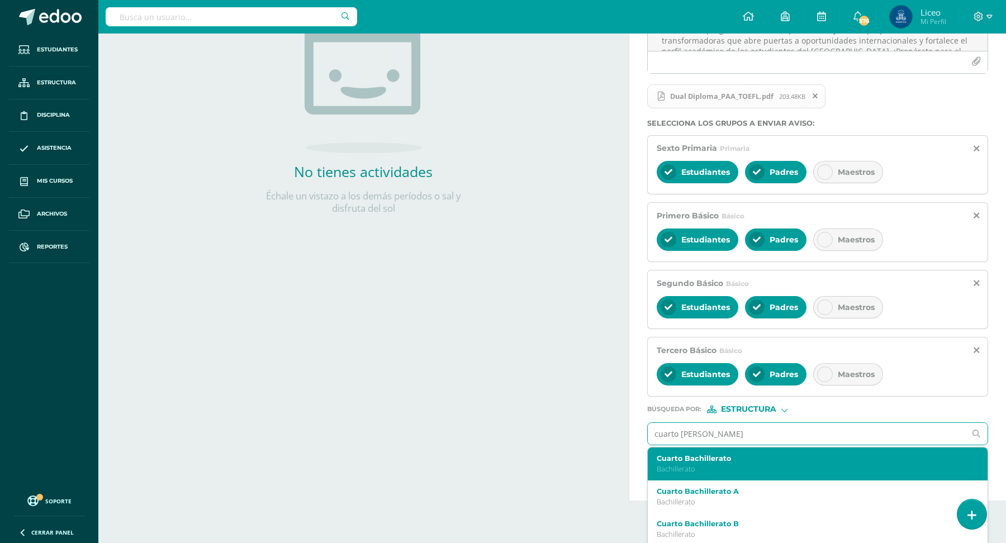
click at [737, 448] on div "Cuarto Bachillerato Bachillerato" at bounding box center [818, 464] width 340 height 33
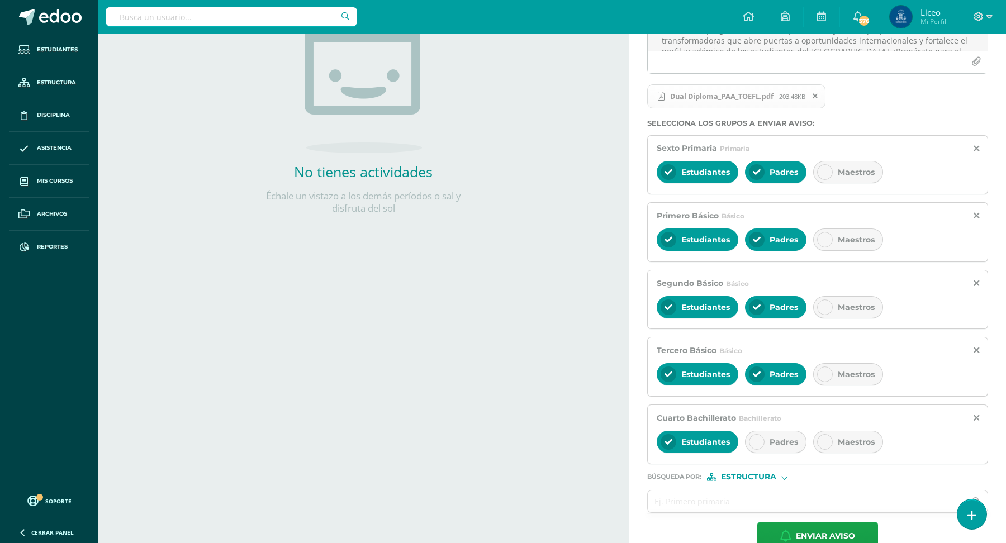
click at [765, 436] on div "Padres" at bounding box center [775, 442] width 61 height 22
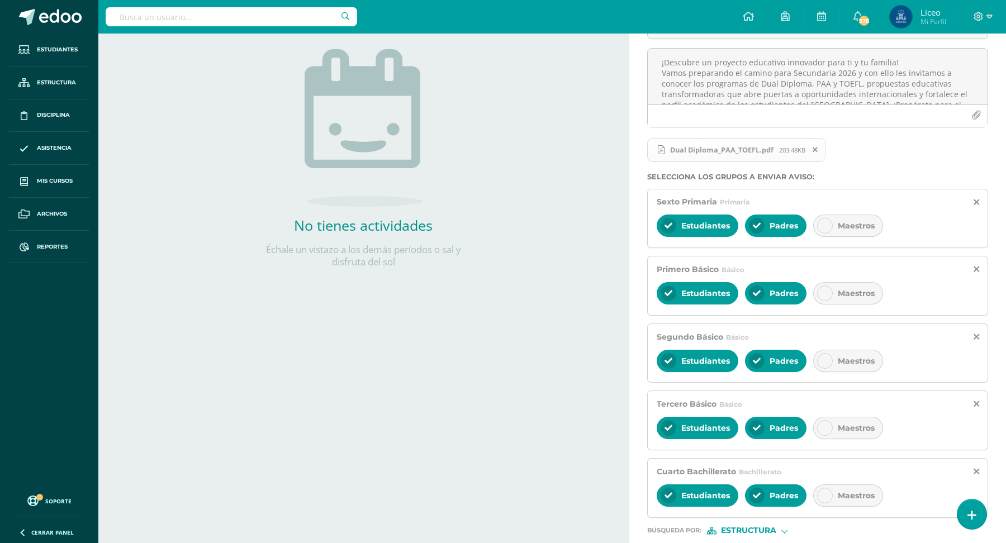
scroll to position [199, 0]
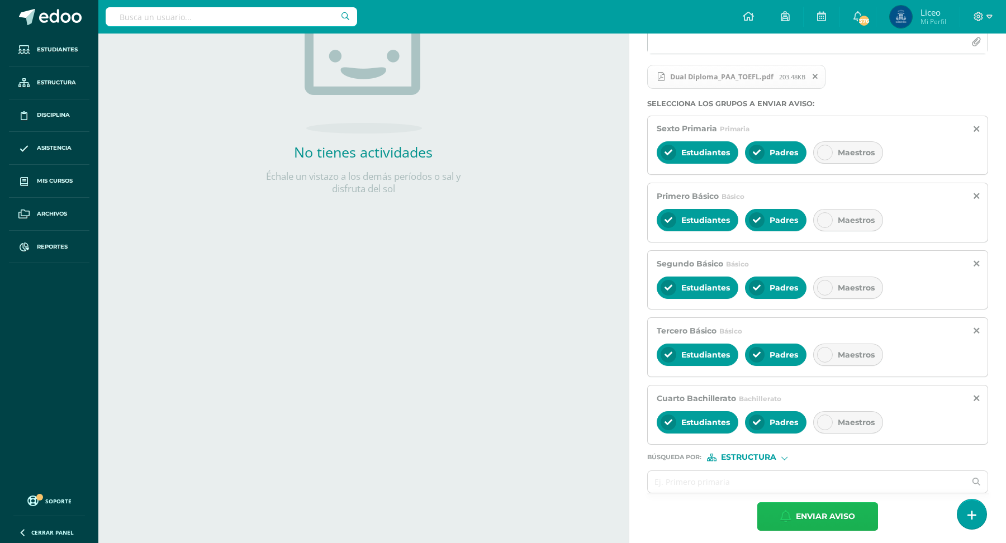
click at [800, 505] on span "Enviar aviso" at bounding box center [825, 516] width 59 height 27
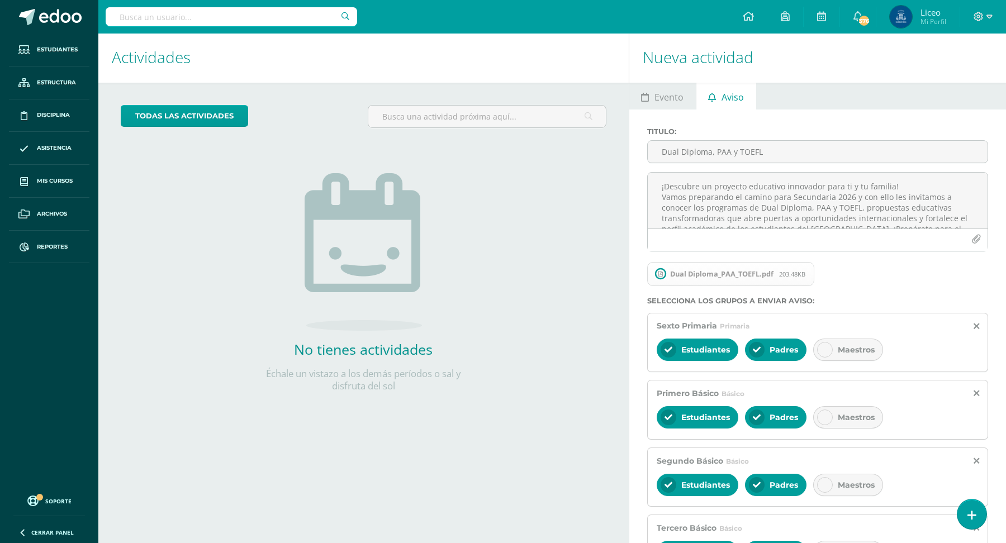
scroll to position [0, 0]
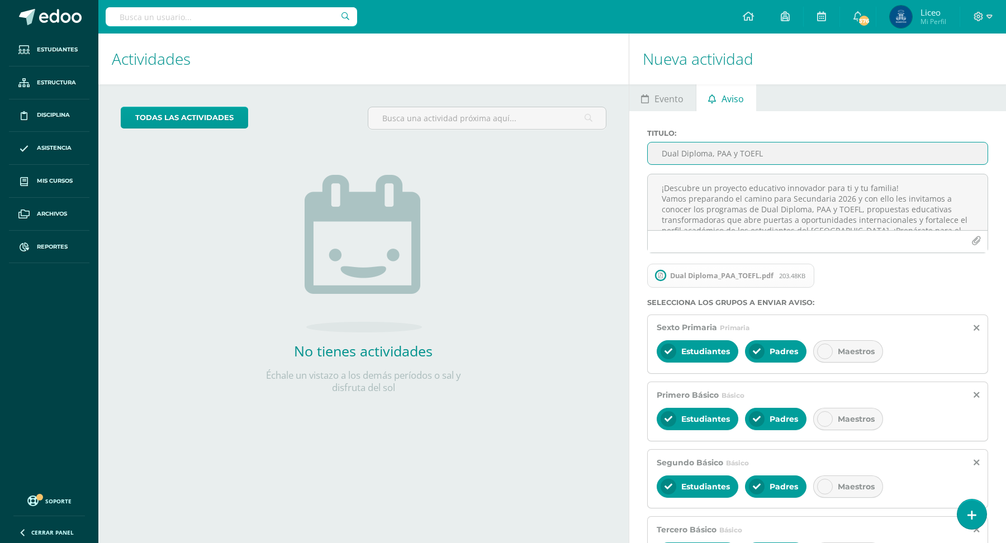
drag, startPoint x: 782, startPoint y: 155, endPoint x: 627, endPoint y: 153, distance: 155.4
click at [627, 153] on div "Actividades Actividad todas las Actividades No tienes actividades Échale un vis…" at bounding box center [552, 391] width 917 height 714
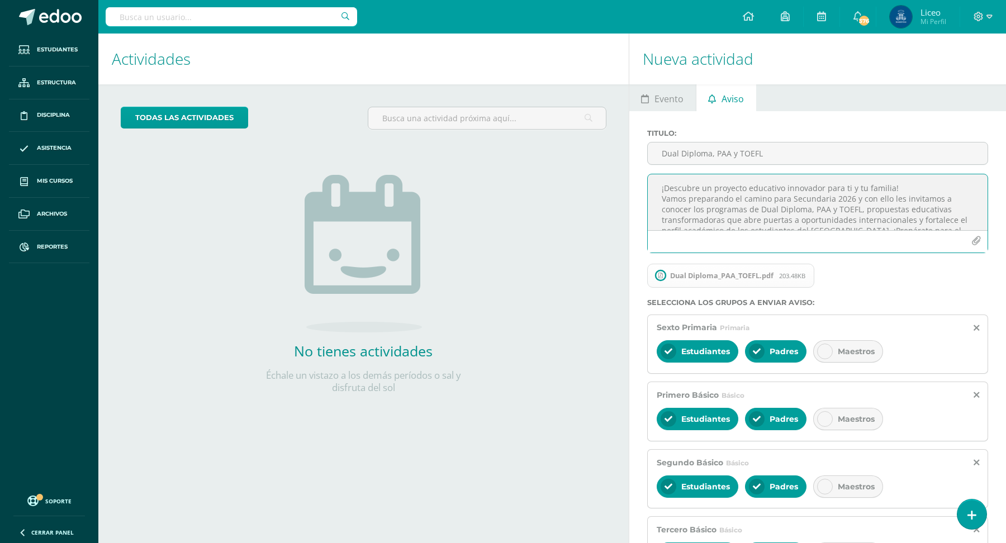
scroll to position [26, 0]
drag, startPoint x: 654, startPoint y: 185, endPoint x: 852, endPoint y: 254, distance: 209.6
click at [852, 254] on div "¡Descubre un proyecto educativo innovador para ti y tu familia! Vamos preparand…" at bounding box center [818, 218] width 350 height 88
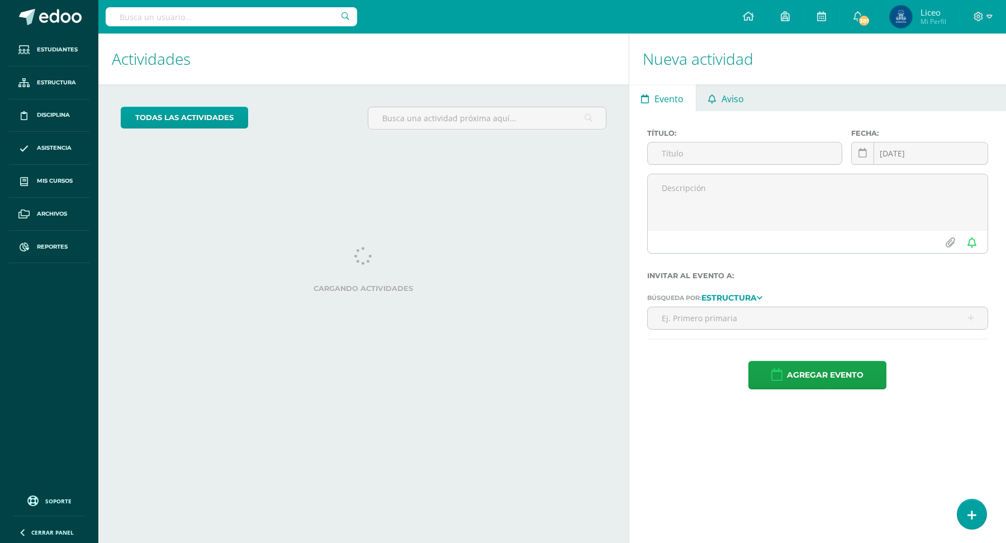
click at [727, 102] on span "Aviso" at bounding box center [732, 99] width 22 height 27
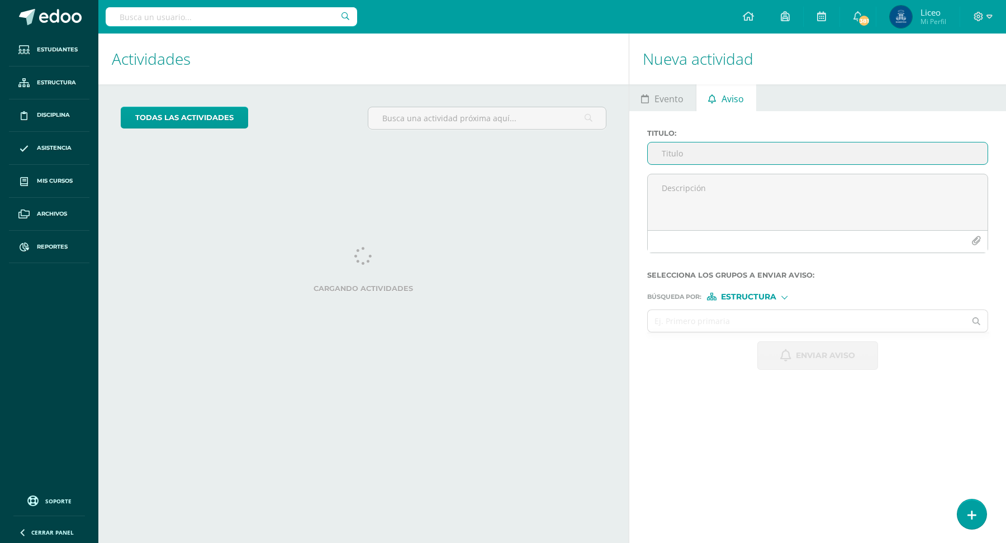
click at [705, 156] on input "Titulo :" at bounding box center [818, 154] width 340 height 22
paste input "Dual Diploma, PAA y TOEFL"
type input "Dual Diploma, PAA y TOEFL"
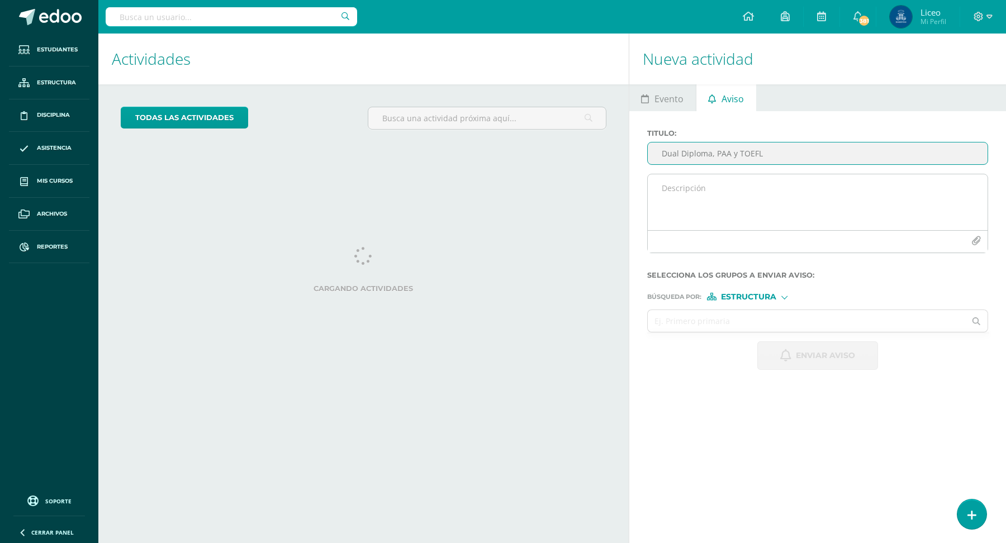
click at [729, 196] on textarea at bounding box center [818, 202] width 340 height 56
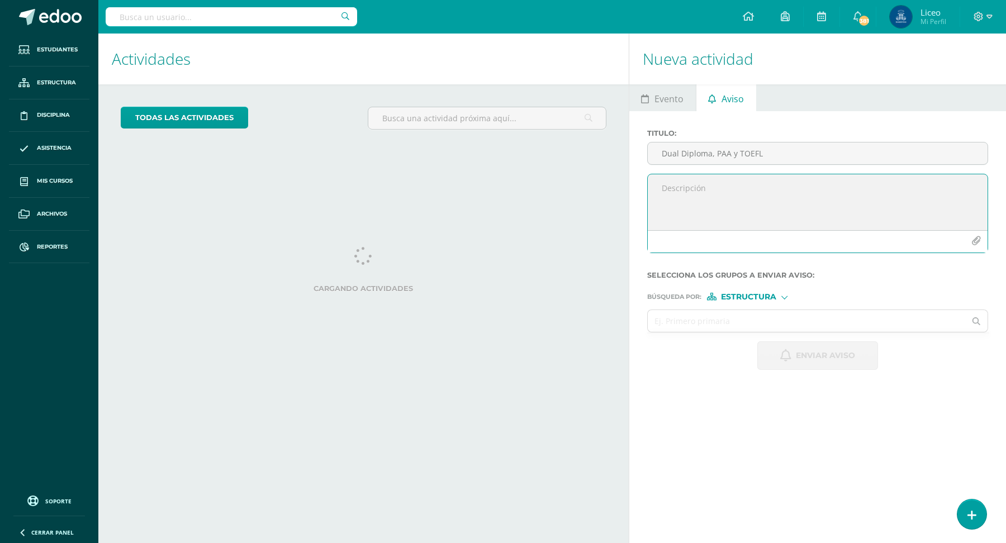
paste textarea "¡Descubre un proyecto educativo innovador para ti y tu familia! Vamos preparand…"
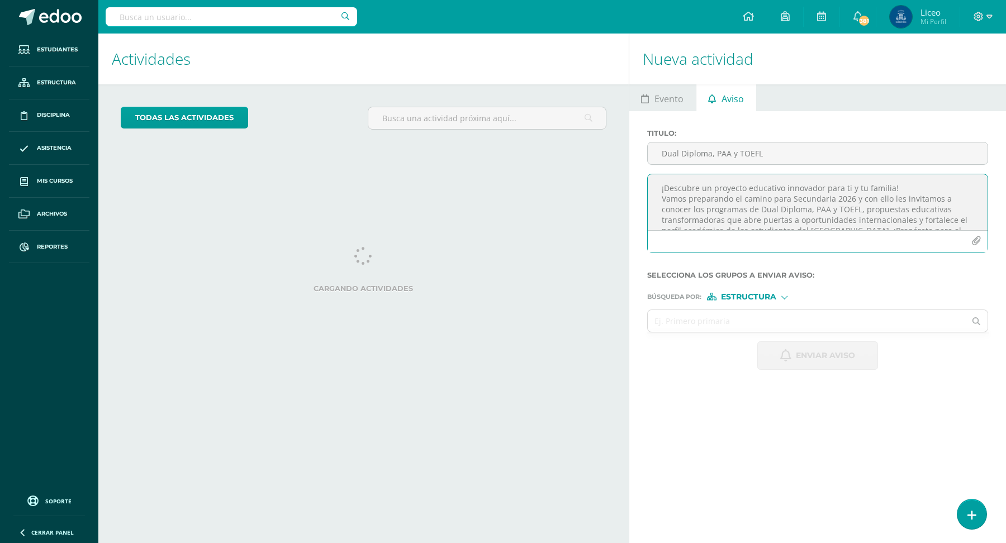
scroll to position [17, 0]
type textarea "¡Descubre un proyecto educativo innovador para ti y tu familia! Vamos preparand…"
click at [966, 239] on button "button" at bounding box center [976, 241] width 22 height 22
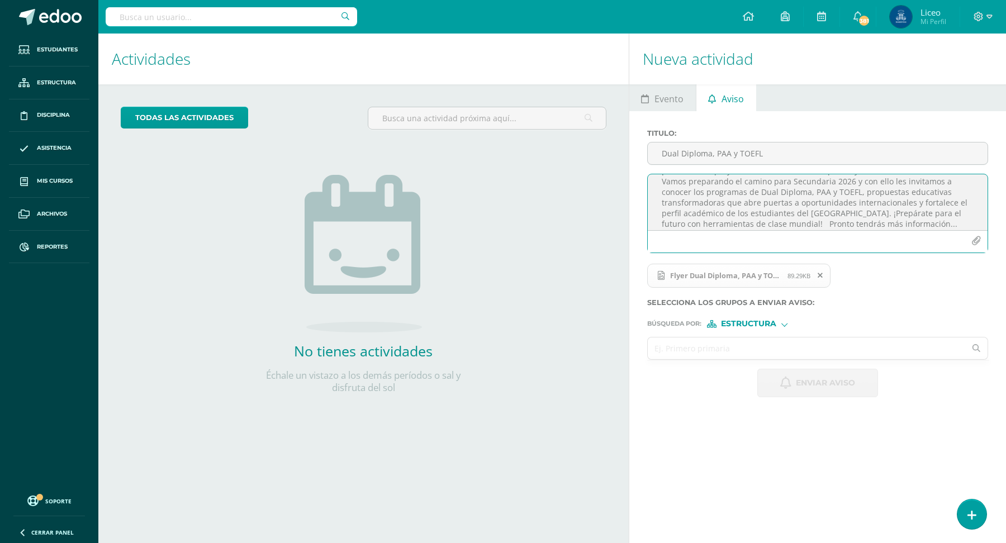
click at [697, 344] on input "text" at bounding box center [807, 349] width 318 height 22
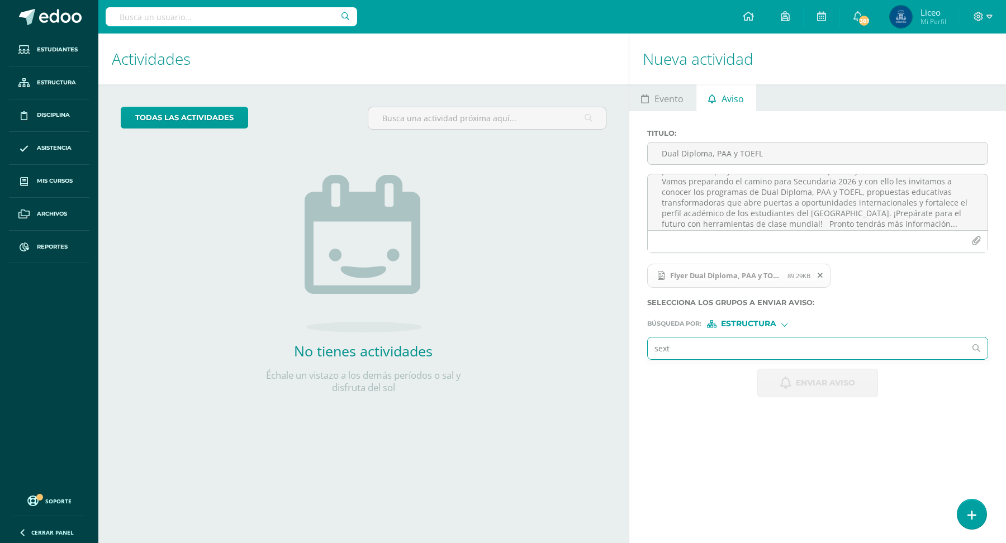
type input "sexto"
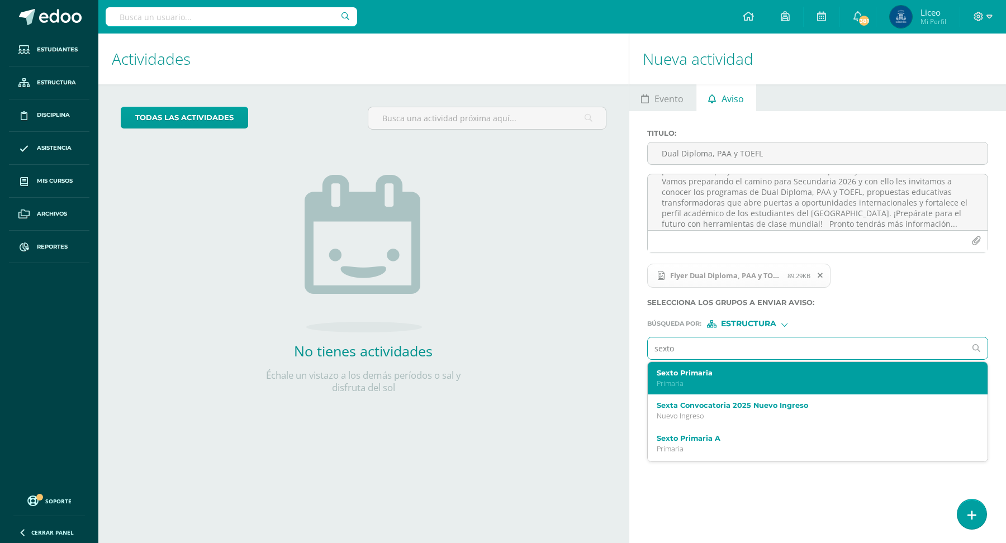
click at [683, 379] on p "Primaria" at bounding box center [811, 384] width 308 height 10
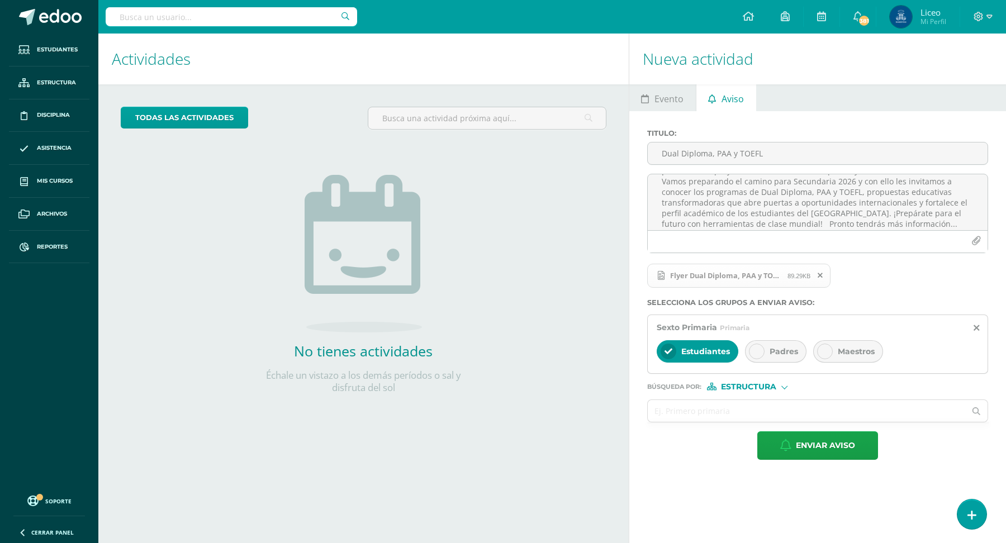
click at [775, 350] on span "Padres" at bounding box center [784, 351] width 29 height 10
click at [675, 400] on input "text" at bounding box center [807, 411] width 318 height 22
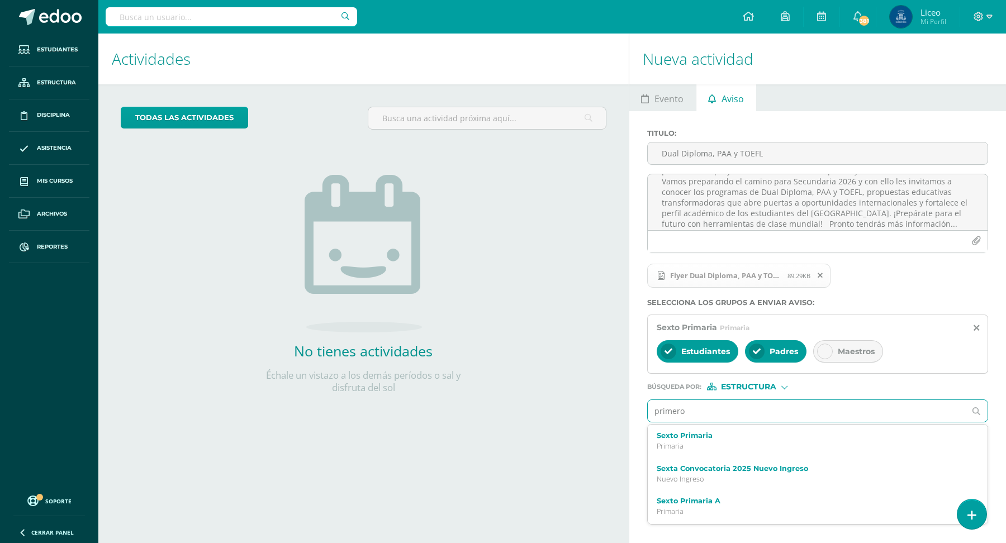
type input "primero b"
click at [695, 464] on label "Primero Básico" at bounding box center [811, 468] width 308 height 8
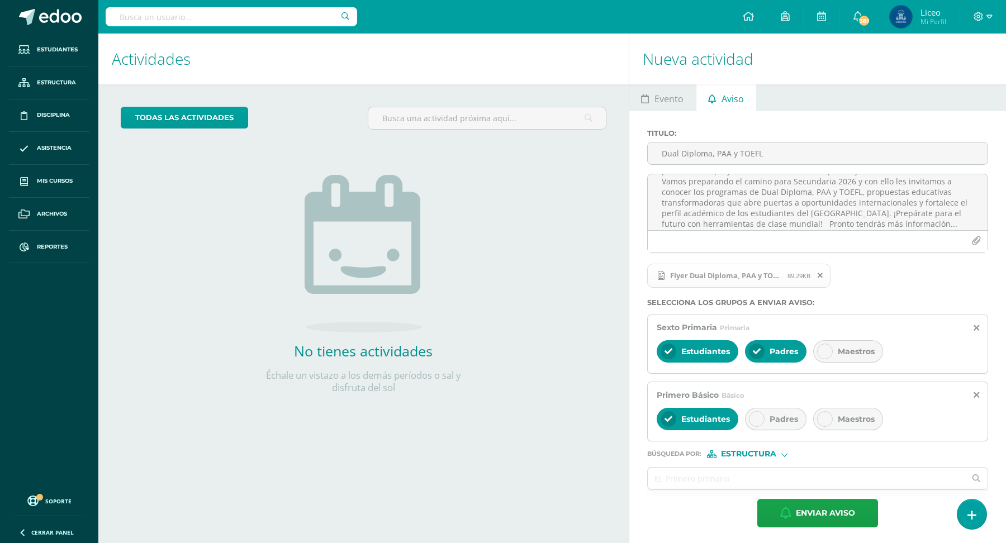
click at [781, 425] on div "Padres" at bounding box center [775, 419] width 61 height 22
click at [696, 473] on input "text" at bounding box center [807, 479] width 318 height 22
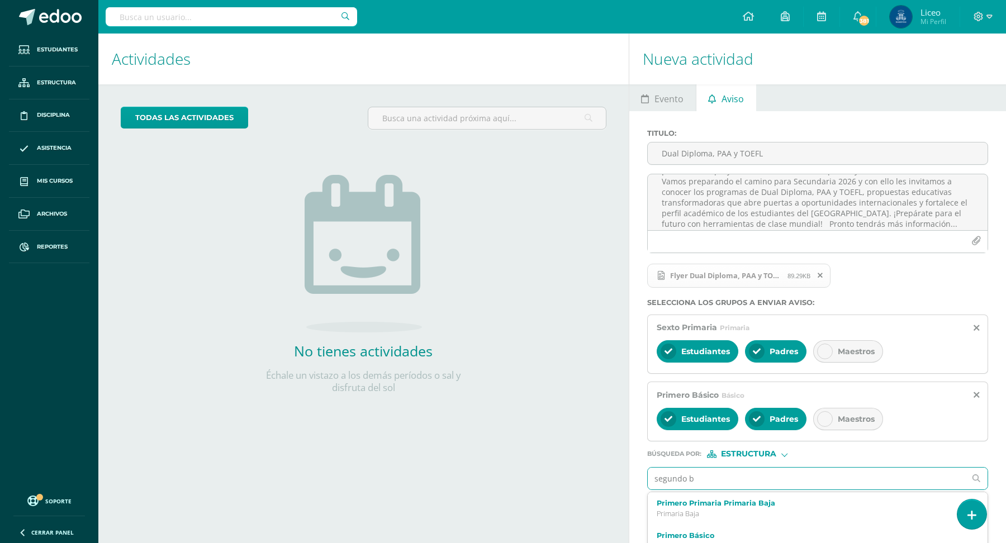
type input "segundo ba"
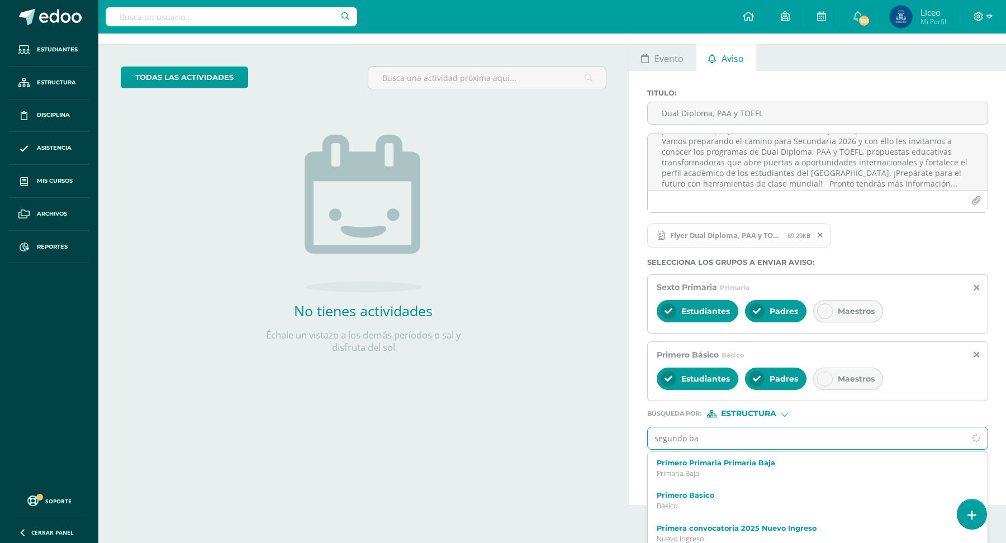
scroll to position [46, 0]
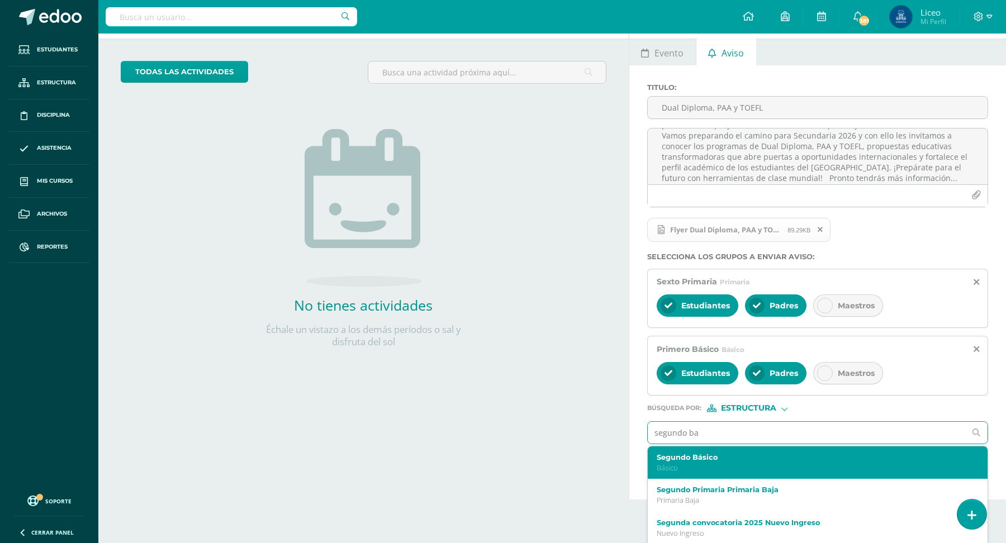
click at [727, 464] on p "Básico" at bounding box center [811, 468] width 308 height 10
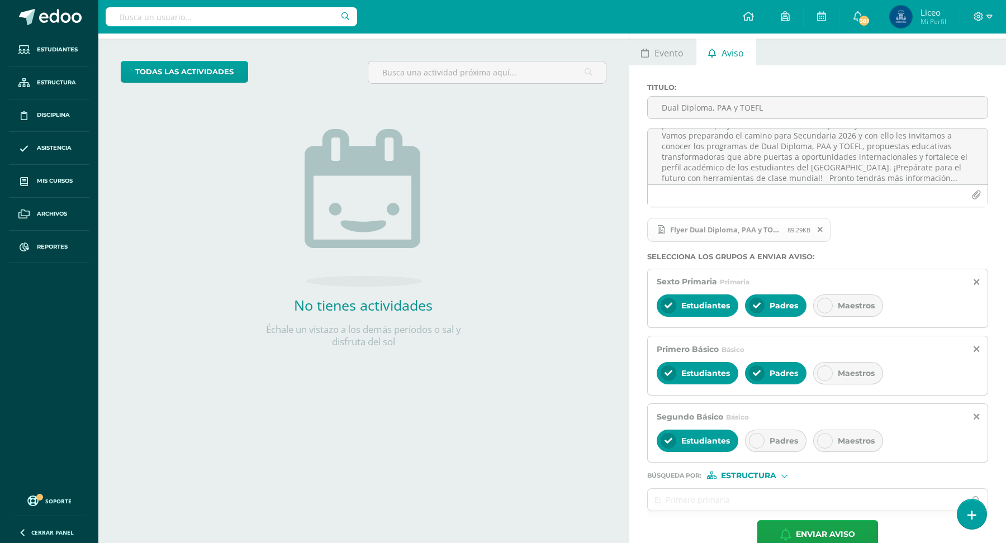
click at [763, 433] on div "Padres" at bounding box center [775, 441] width 61 height 22
click at [660, 500] on input "text" at bounding box center [807, 500] width 318 height 22
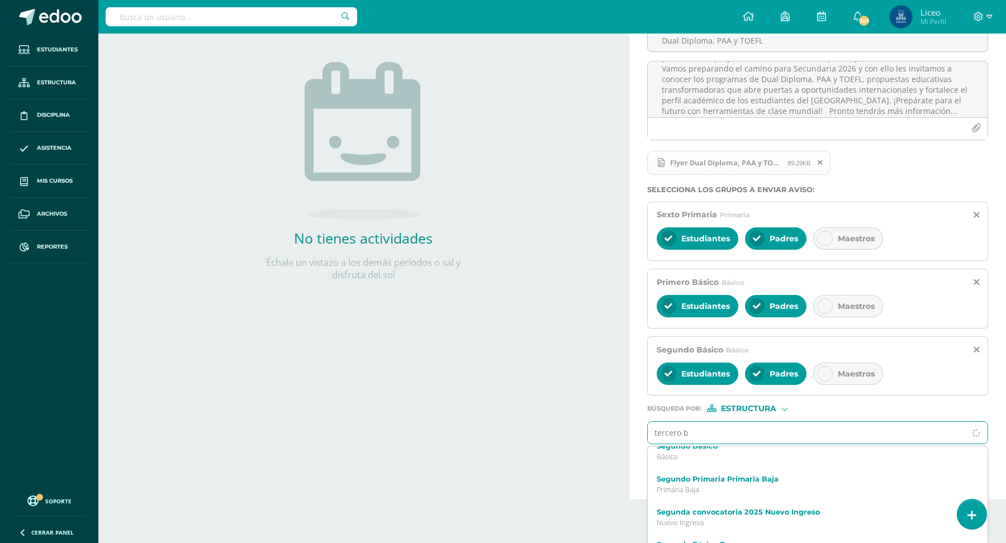
scroll to position [96, 0]
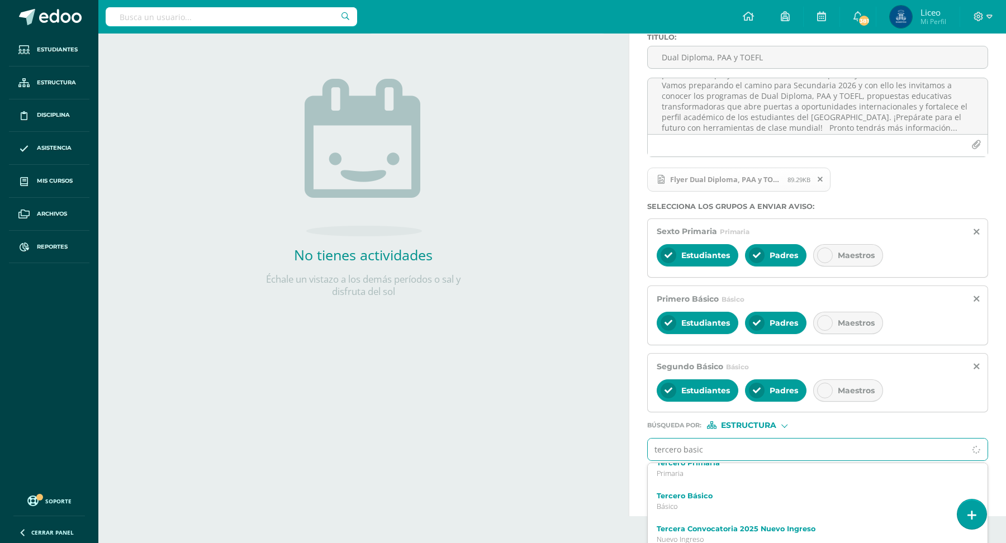
type input "tercero basico"
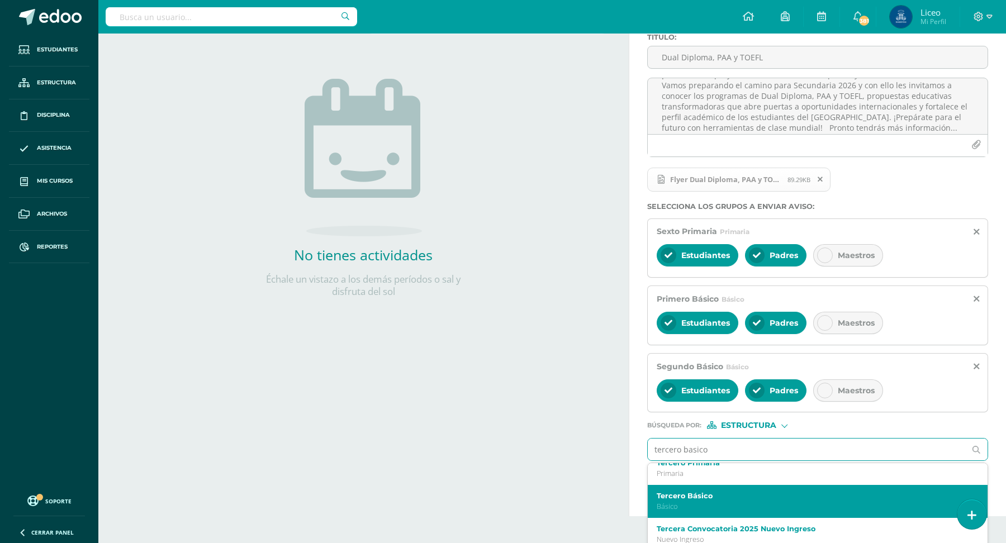
scroll to position [0, 0]
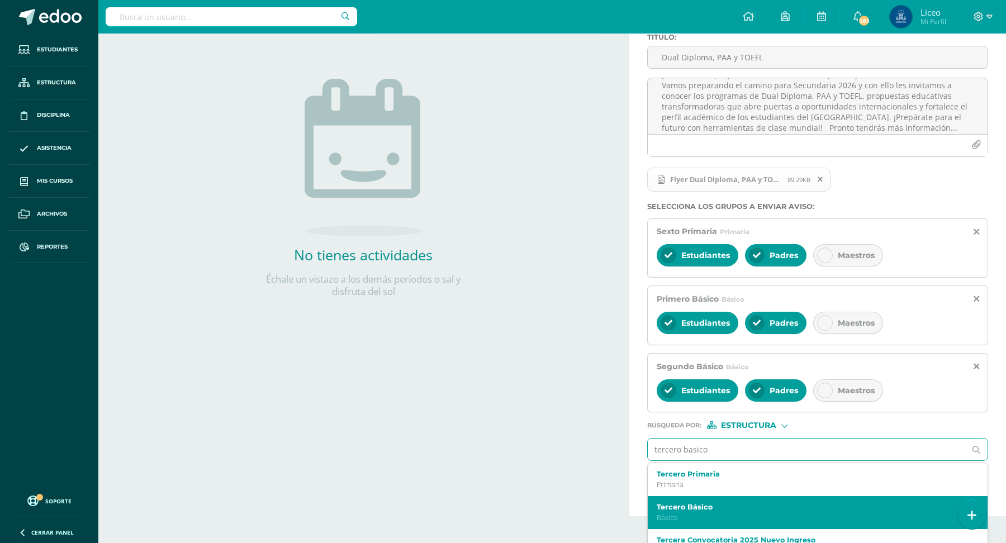
click at [696, 514] on p "Básico" at bounding box center [811, 518] width 308 height 10
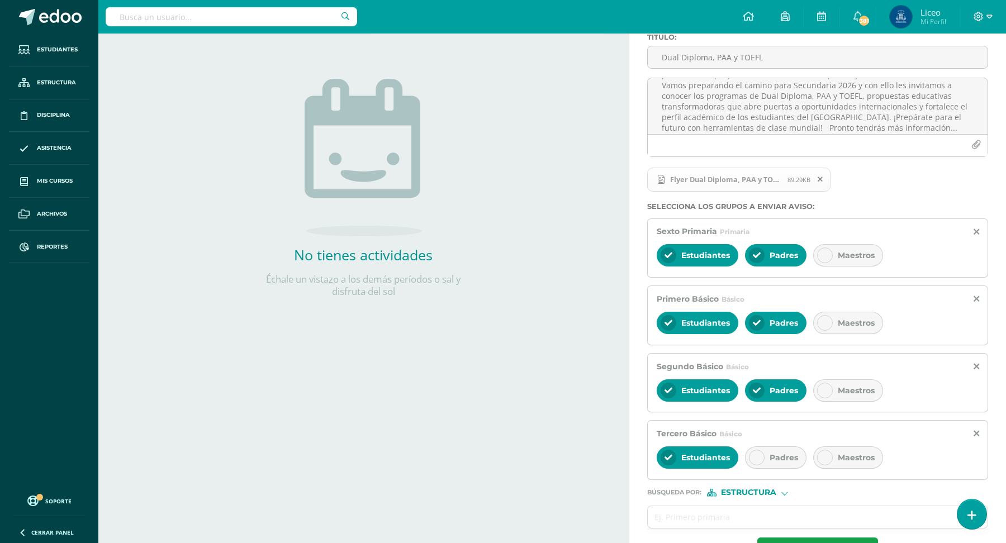
click at [780, 449] on div "Padres" at bounding box center [775, 458] width 61 height 22
click at [694, 508] on input "text" at bounding box center [807, 517] width 318 height 22
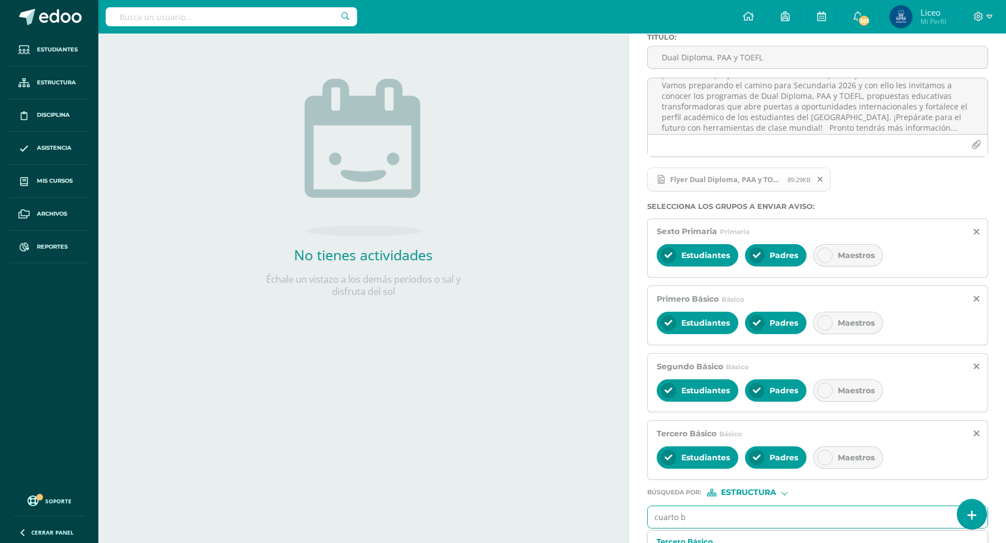
type input "cuarto ba"
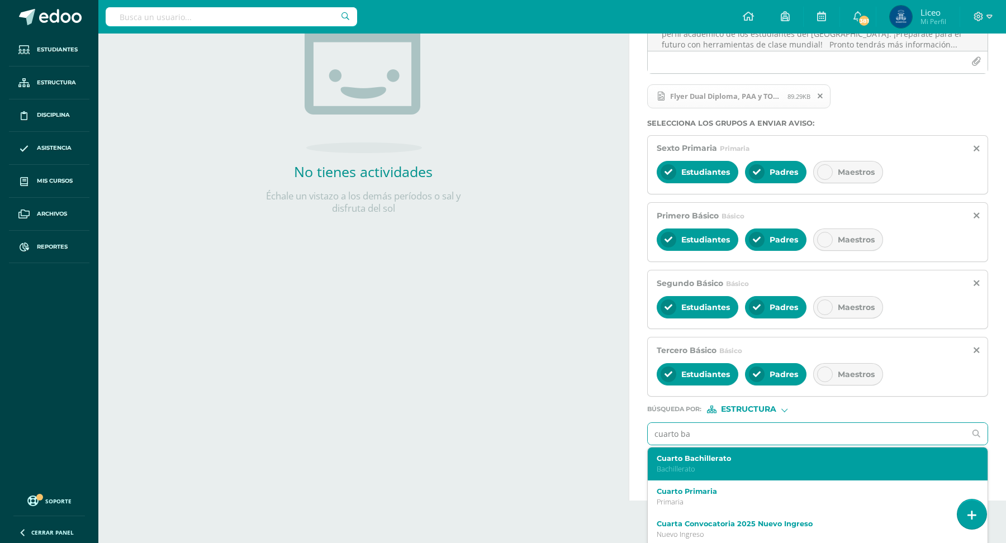
click at [766, 457] on label "Cuarto Bachillerato" at bounding box center [811, 458] width 308 height 8
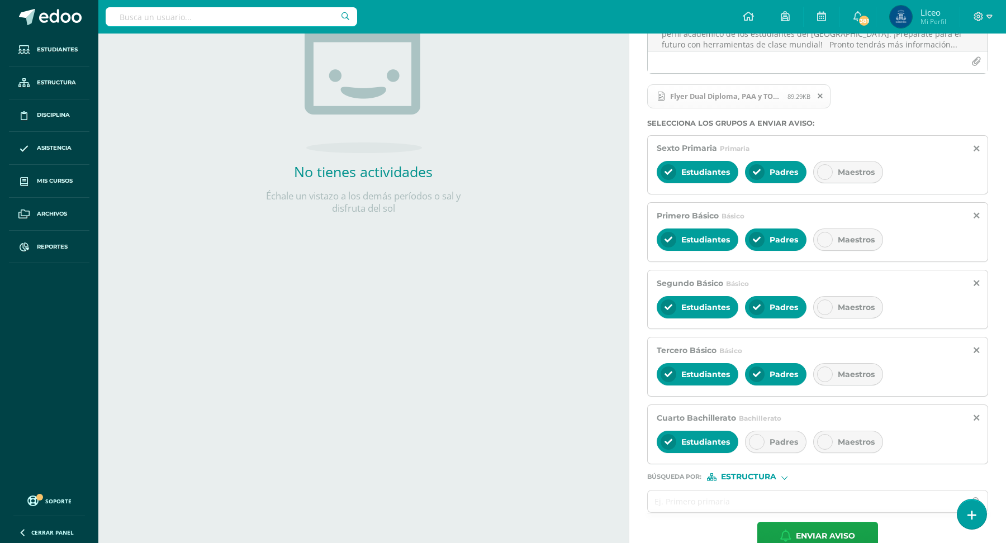
click at [771, 431] on div "Padres" at bounding box center [775, 442] width 61 height 22
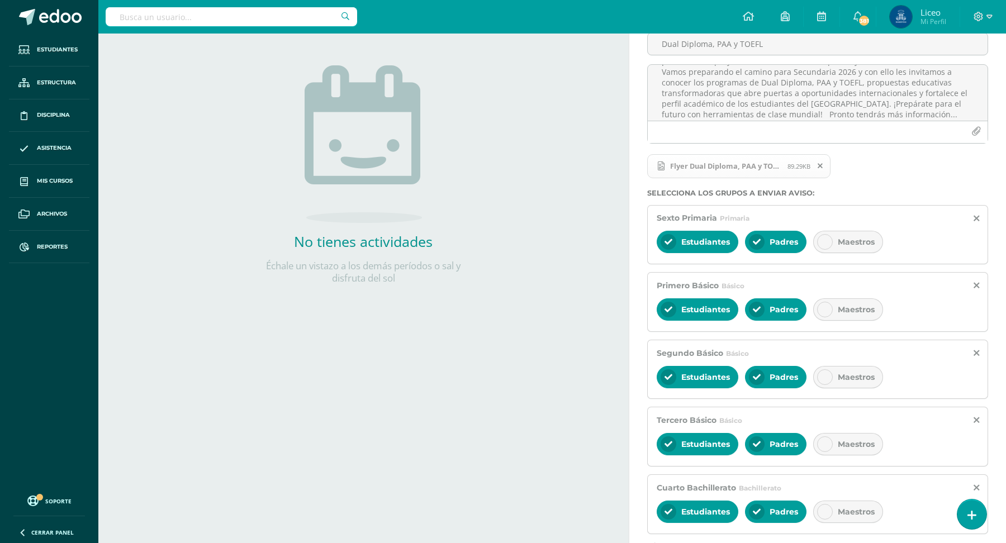
scroll to position [199, 0]
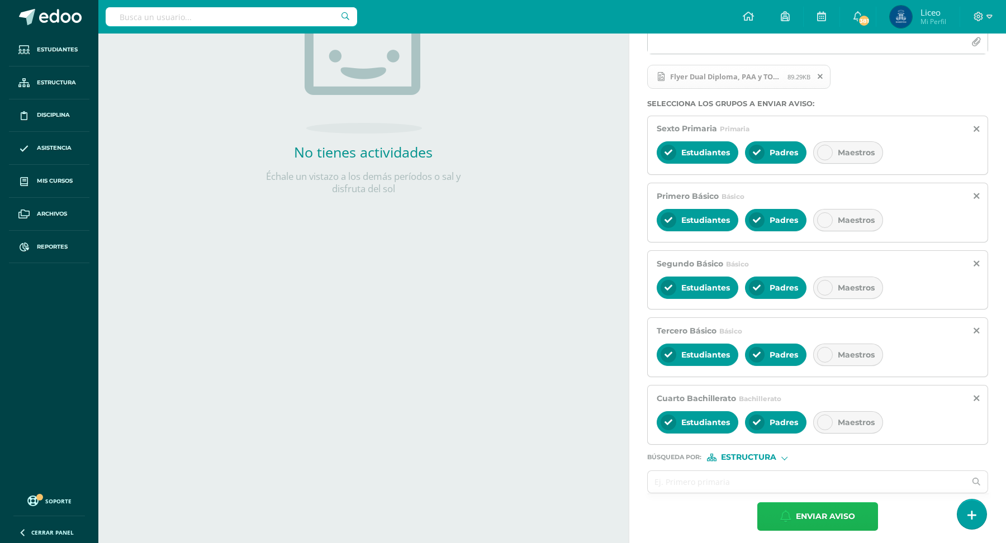
click at [782, 510] on icon "button" at bounding box center [785, 516] width 11 height 12
